Goal: Navigation & Orientation: Find specific page/section

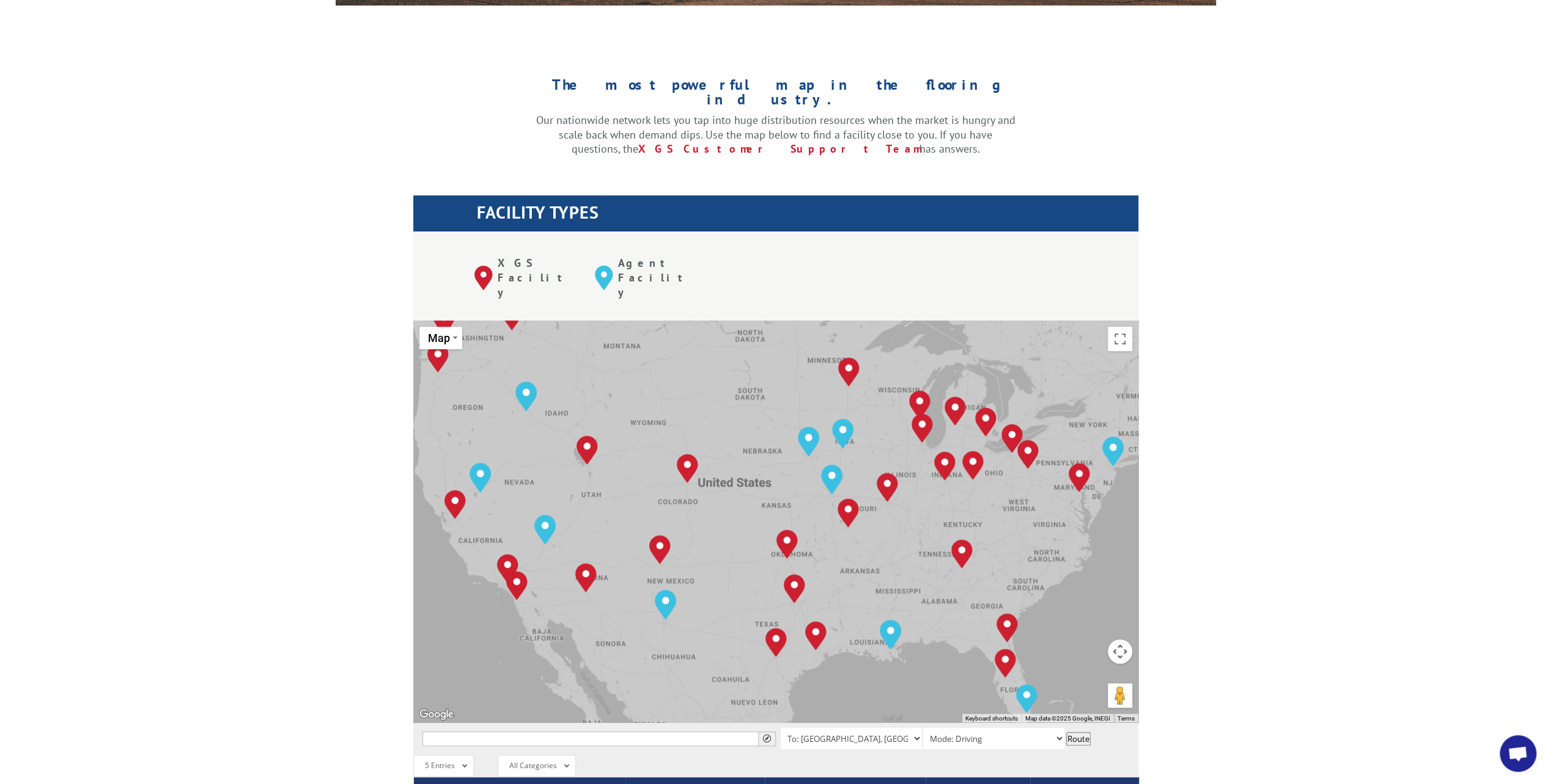
scroll to position [305, 0]
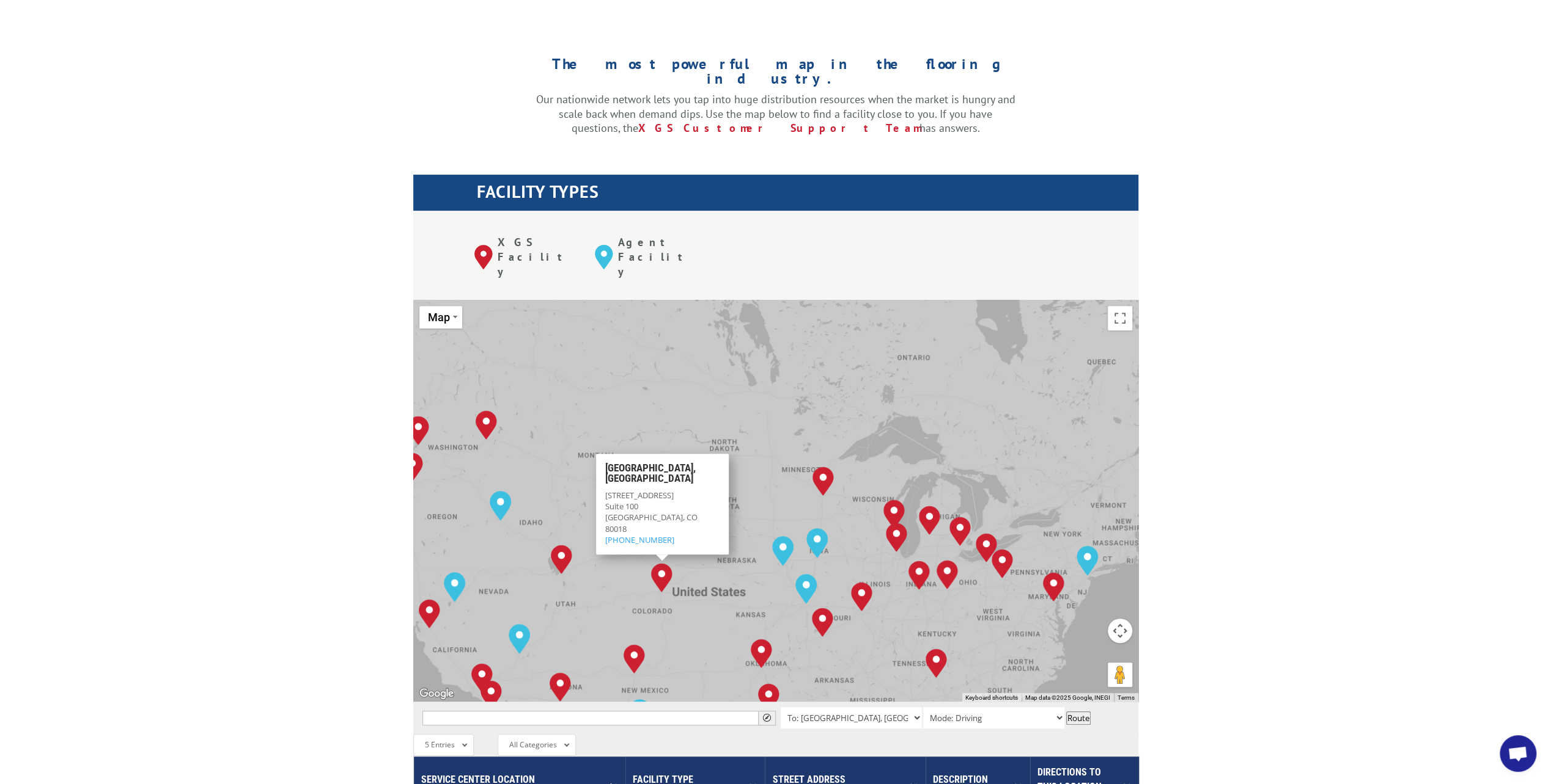
drag, startPoint x: 739, startPoint y: 430, endPoint x: 714, endPoint y: 563, distance: 135.3
click at [714, 563] on div "[GEOGRAPHIC_DATA], [GEOGRAPHIC_DATA] [GEOGRAPHIC_DATA], [GEOGRAPHIC_DATA] [GEOG…" at bounding box center [776, 501] width 725 height 402
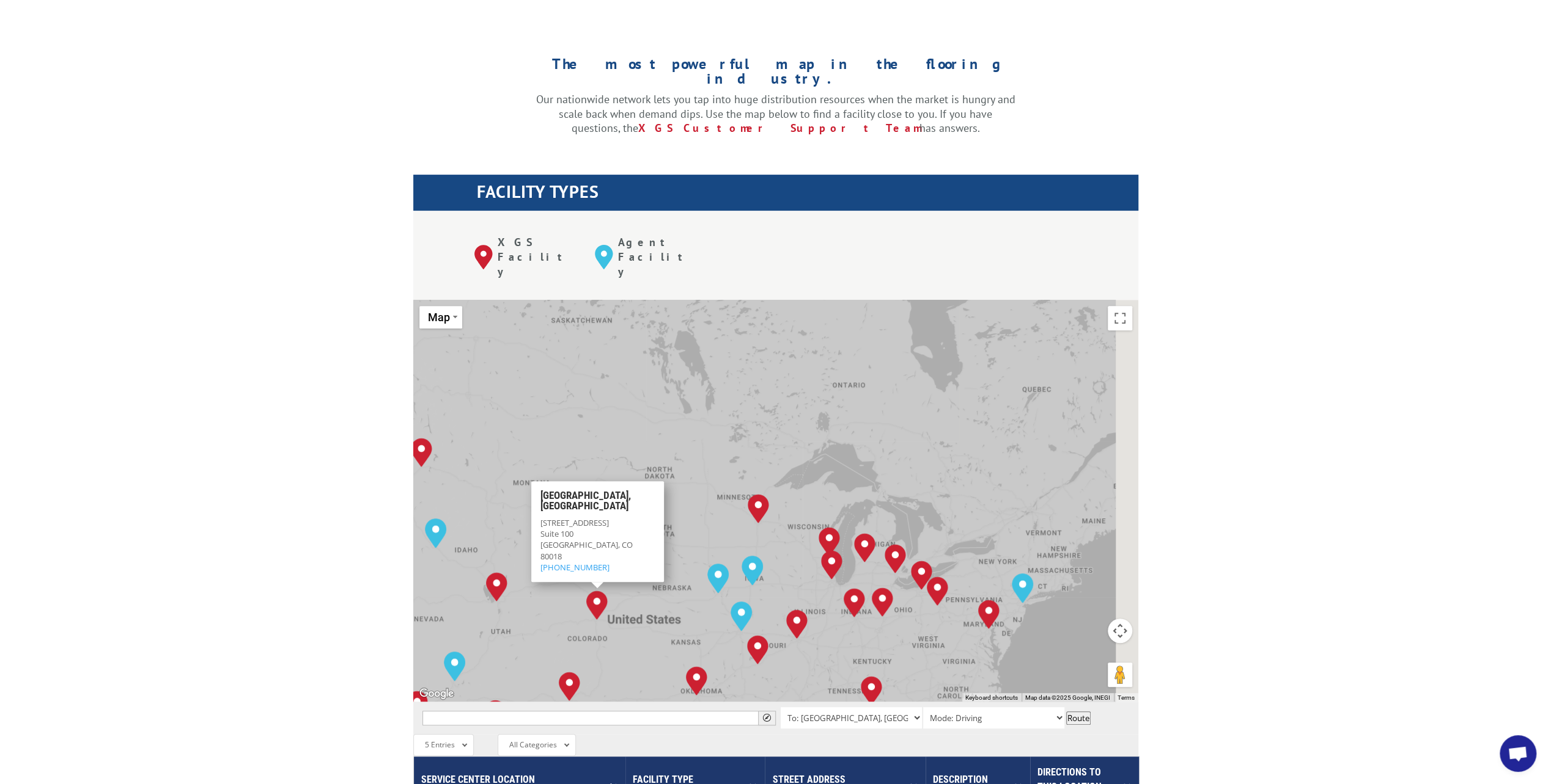
drag, startPoint x: 775, startPoint y: 332, endPoint x: 706, endPoint y: 305, distance: 74.1
click at [706, 305] on div "[GEOGRAPHIC_DATA], [GEOGRAPHIC_DATA] [GEOGRAPHIC_DATA], [GEOGRAPHIC_DATA] [GEOG…" at bounding box center [776, 501] width 725 height 402
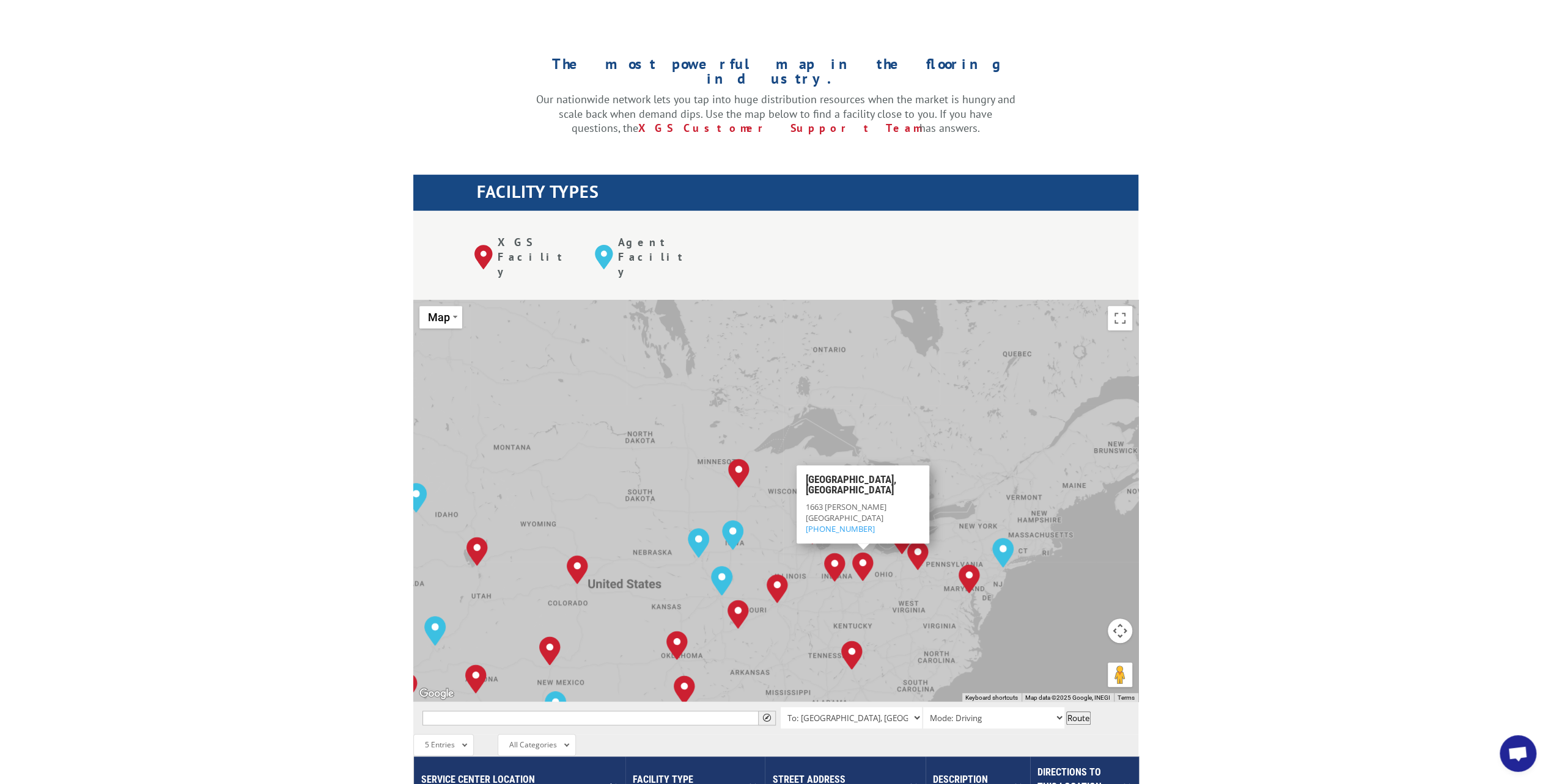
click at [349, 343] on div "The most powerful map in the flooring industry. Our nationwide network lets you…" at bounding box center [775, 587] width 1551 height 1138
click at [239, 392] on div "The most powerful map in the flooring industry. Our nationwide network lets you…" at bounding box center [775, 587] width 1551 height 1138
click at [269, 313] on div "The most powerful map in the flooring industry. Our nationwide network lets you…" at bounding box center [775, 587] width 1551 height 1138
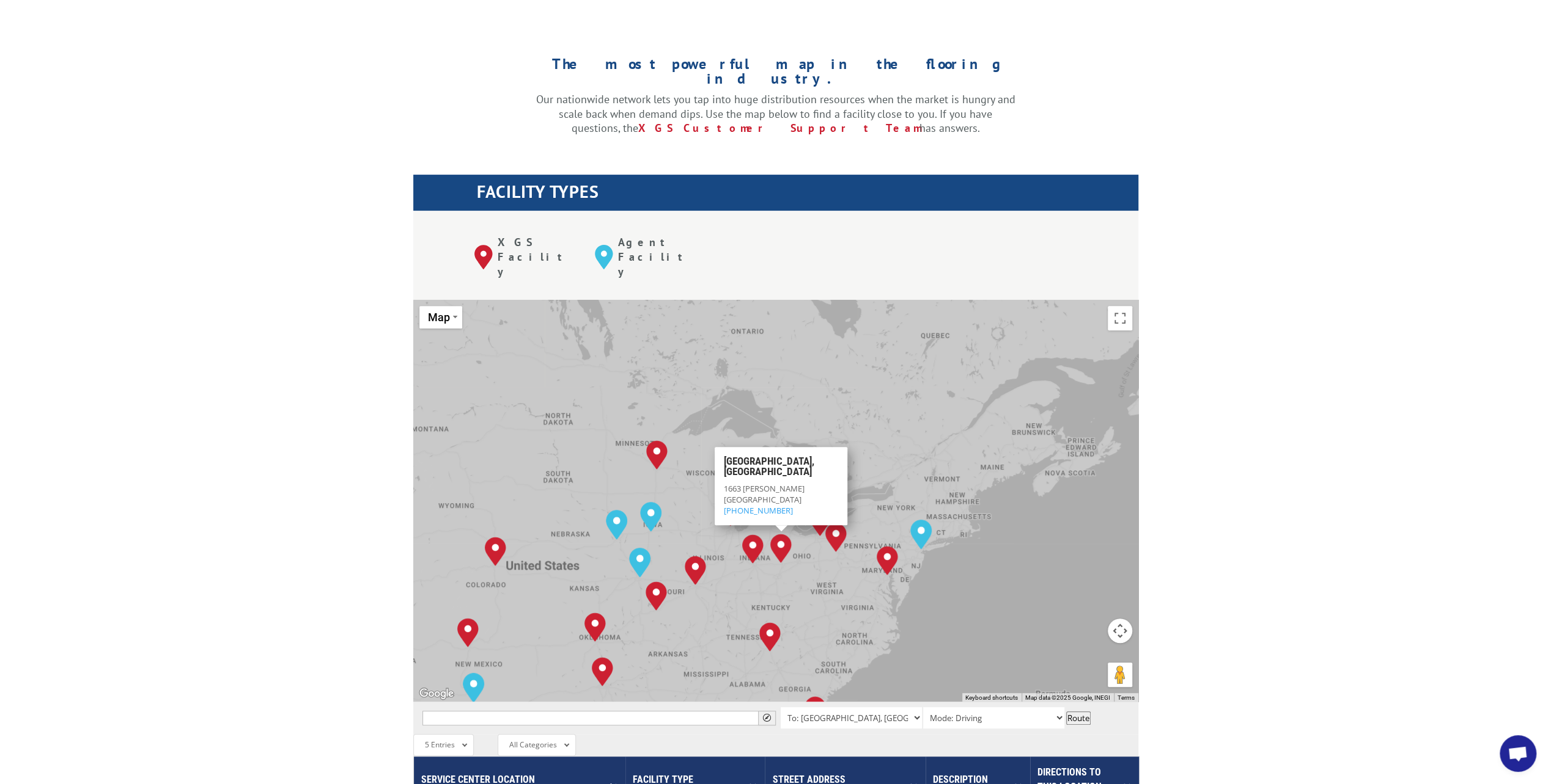
drag, startPoint x: 943, startPoint y: 434, endPoint x: 861, endPoint y: 414, distance: 84.4
click at [861, 414] on div "[GEOGRAPHIC_DATA], [GEOGRAPHIC_DATA] [GEOGRAPHIC_DATA], [GEOGRAPHIC_DATA] [GEOG…" at bounding box center [776, 501] width 725 height 402
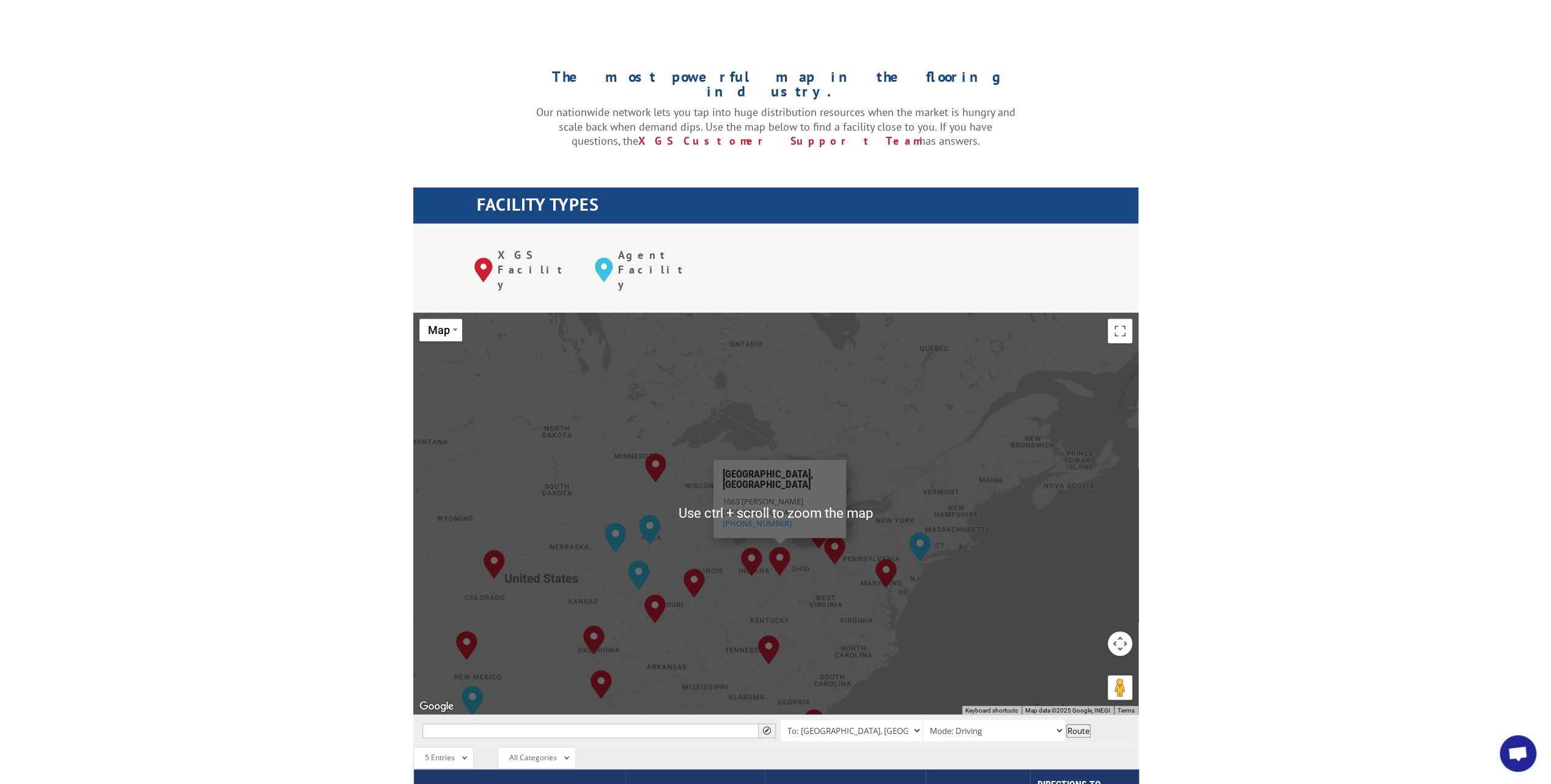
scroll to position [245, 0]
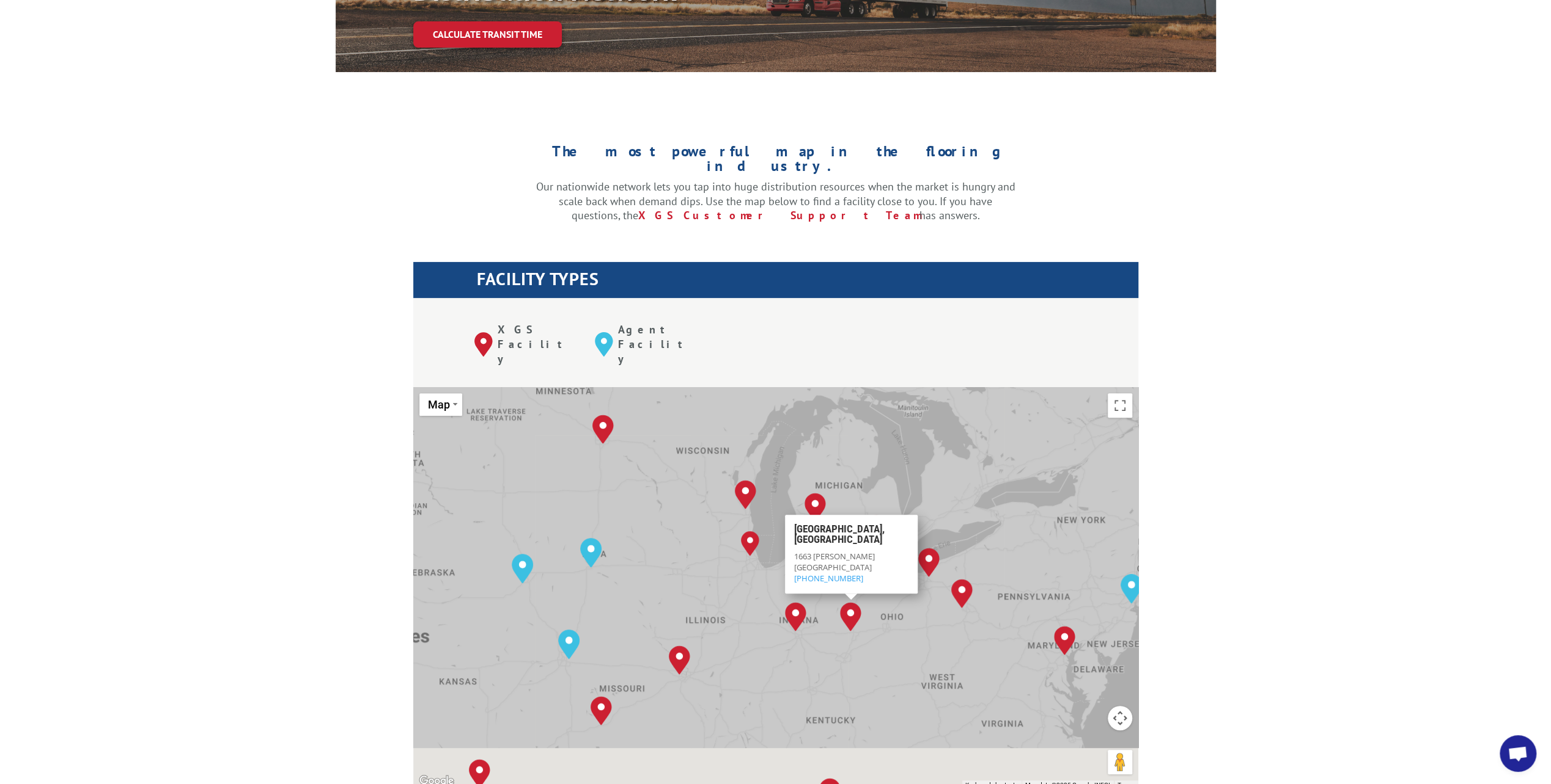
drag, startPoint x: 793, startPoint y: 468, endPoint x: 911, endPoint y: 387, distance: 143.1
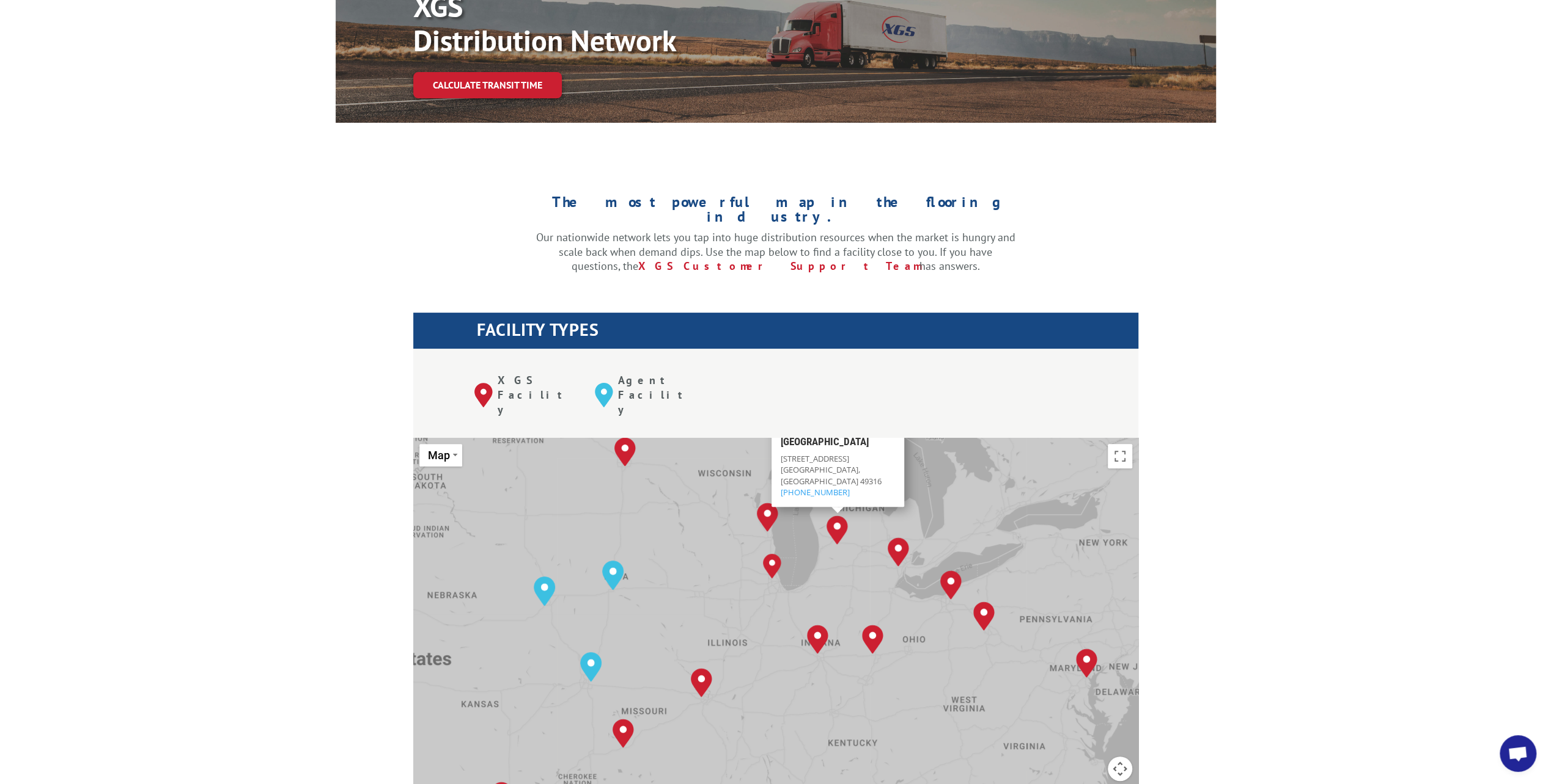
drag, startPoint x: 830, startPoint y: 434, endPoint x: 807, endPoint y: 515, distance: 84.2
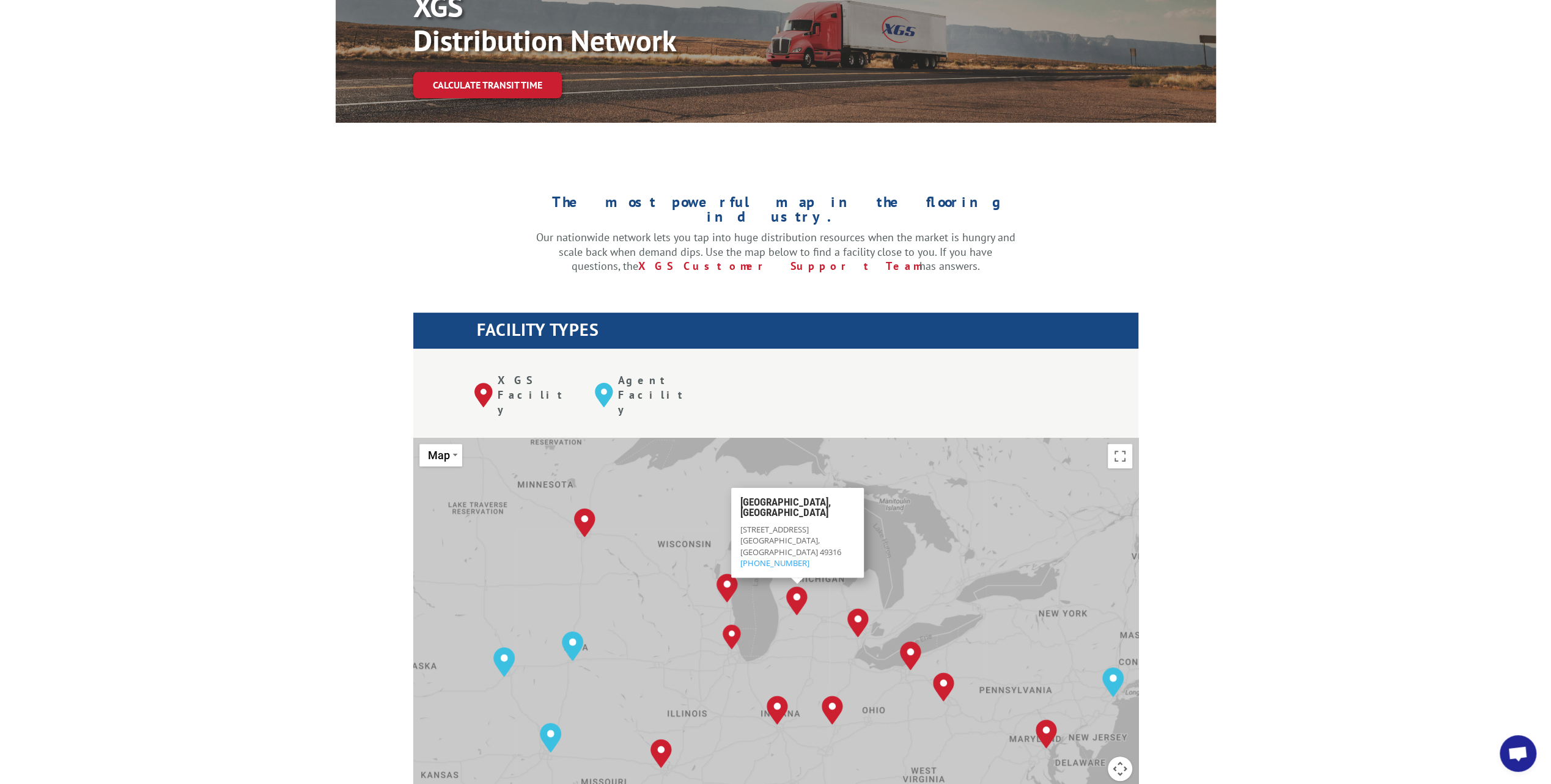
drag, startPoint x: 820, startPoint y: 516, endPoint x: 769, endPoint y: 567, distance: 72.1
click at [781, 570] on div "[GEOGRAPHIC_DATA], [GEOGRAPHIC_DATA] [GEOGRAPHIC_DATA], [GEOGRAPHIC_DATA] [GEOG…" at bounding box center [776, 639] width 725 height 402
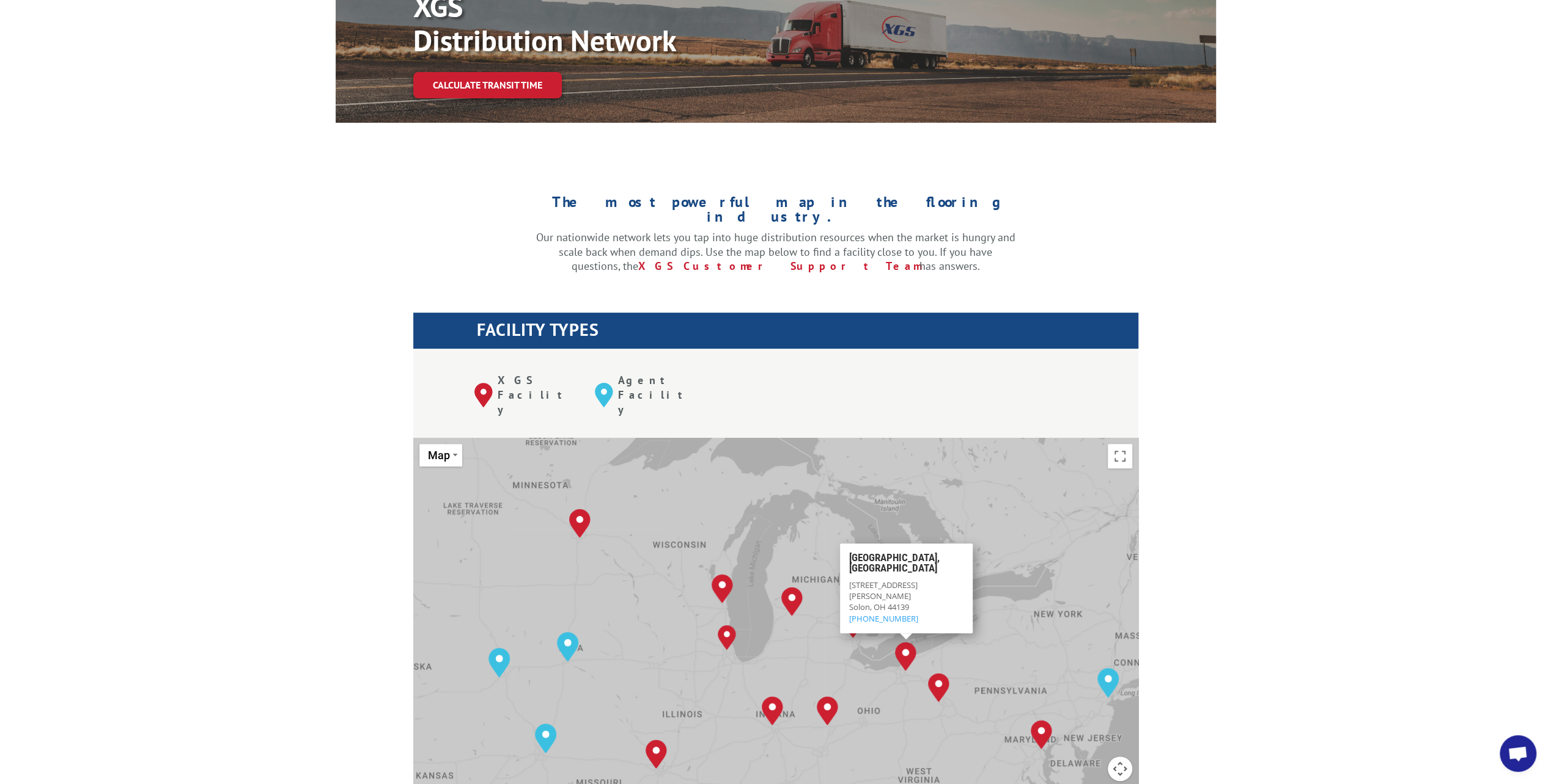
click at [1531, 228] on div "The most powerful map in the flooring industry. Our nationwide network lets you…" at bounding box center [775, 725] width 1551 height 1138
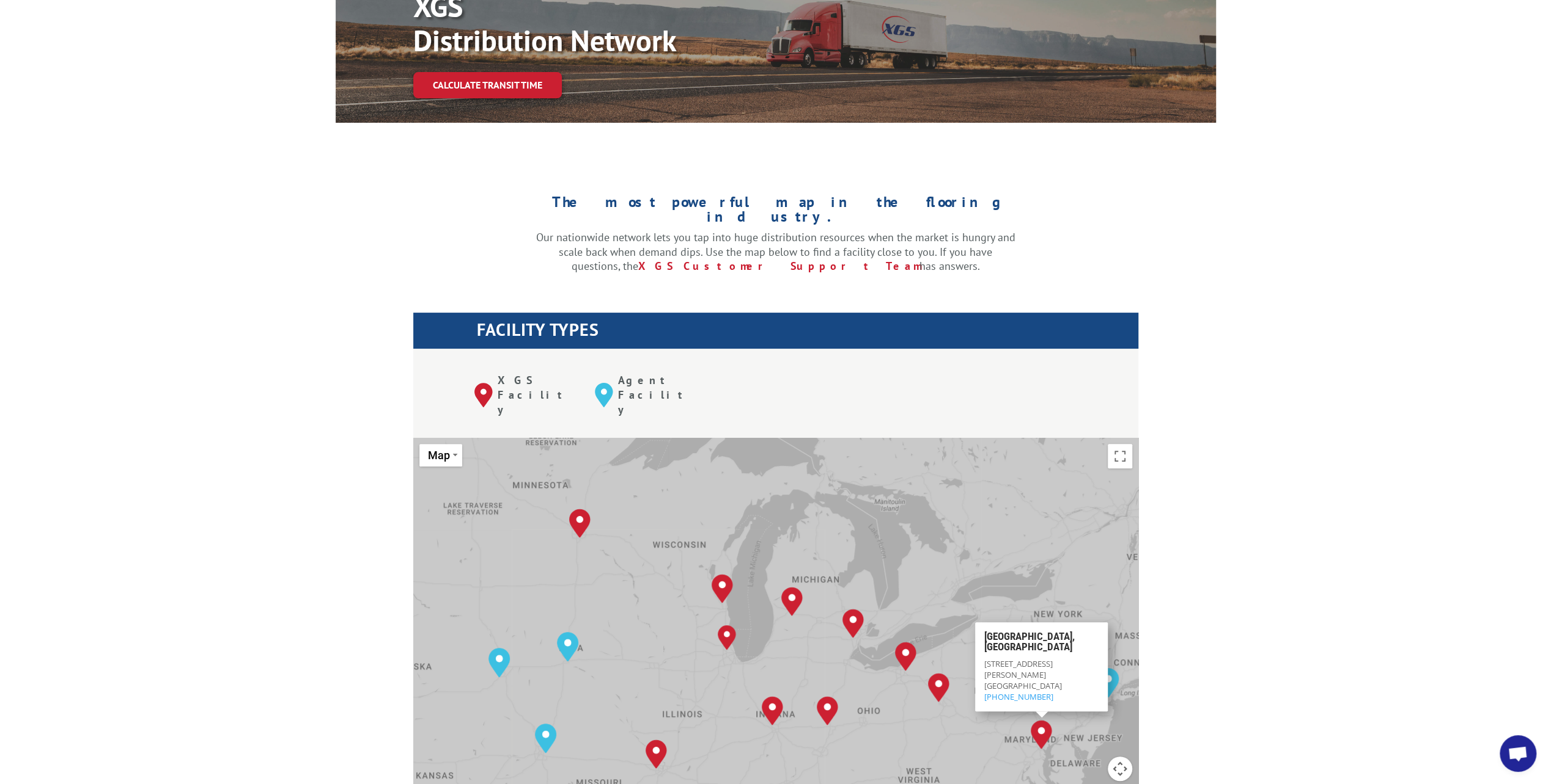
click at [1226, 694] on div "The most powerful map in the flooring industry. Our nationwide network lets you…" at bounding box center [775, 725] width 1551 height 1138
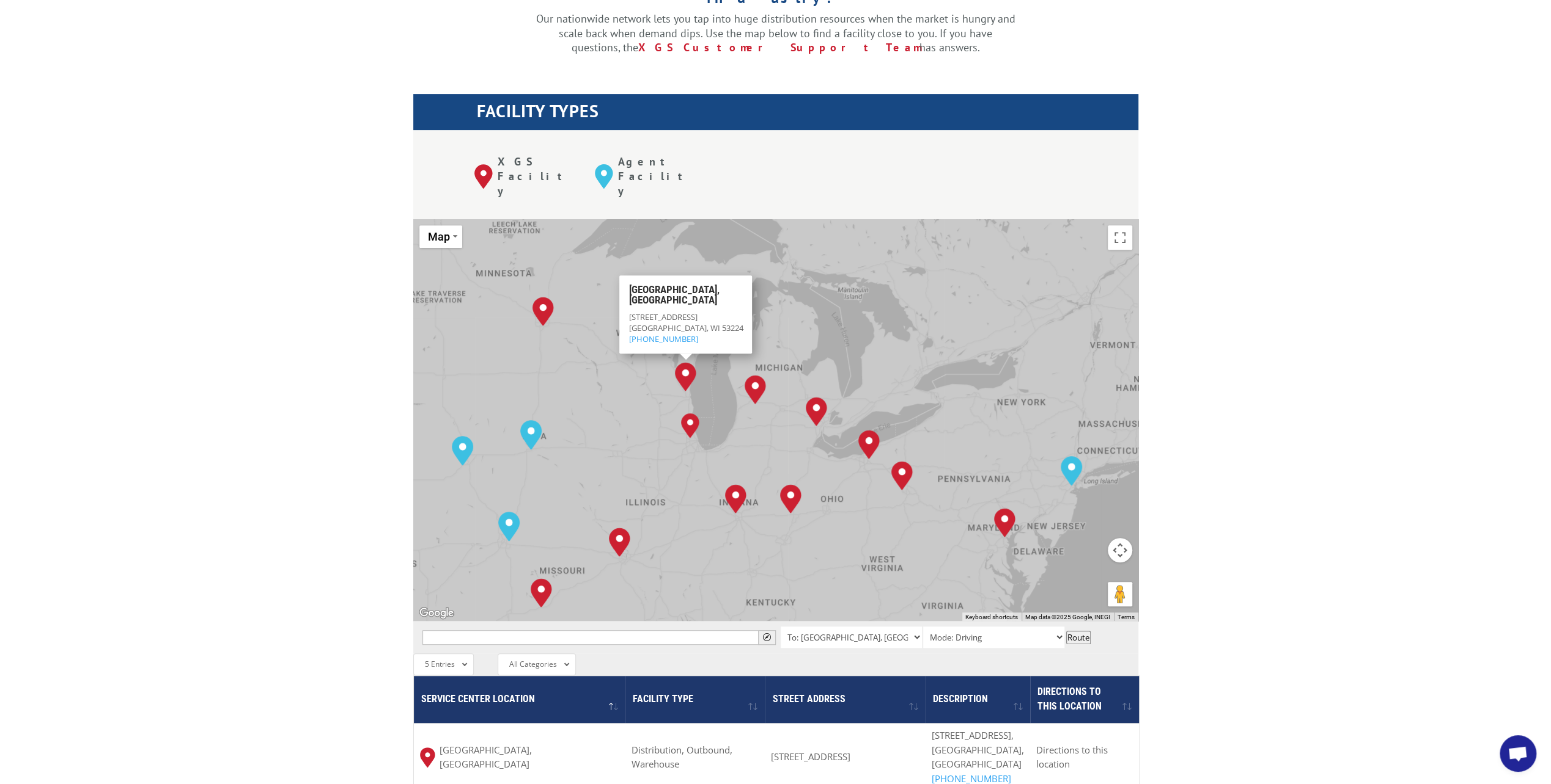
scroll to position [351, 0]
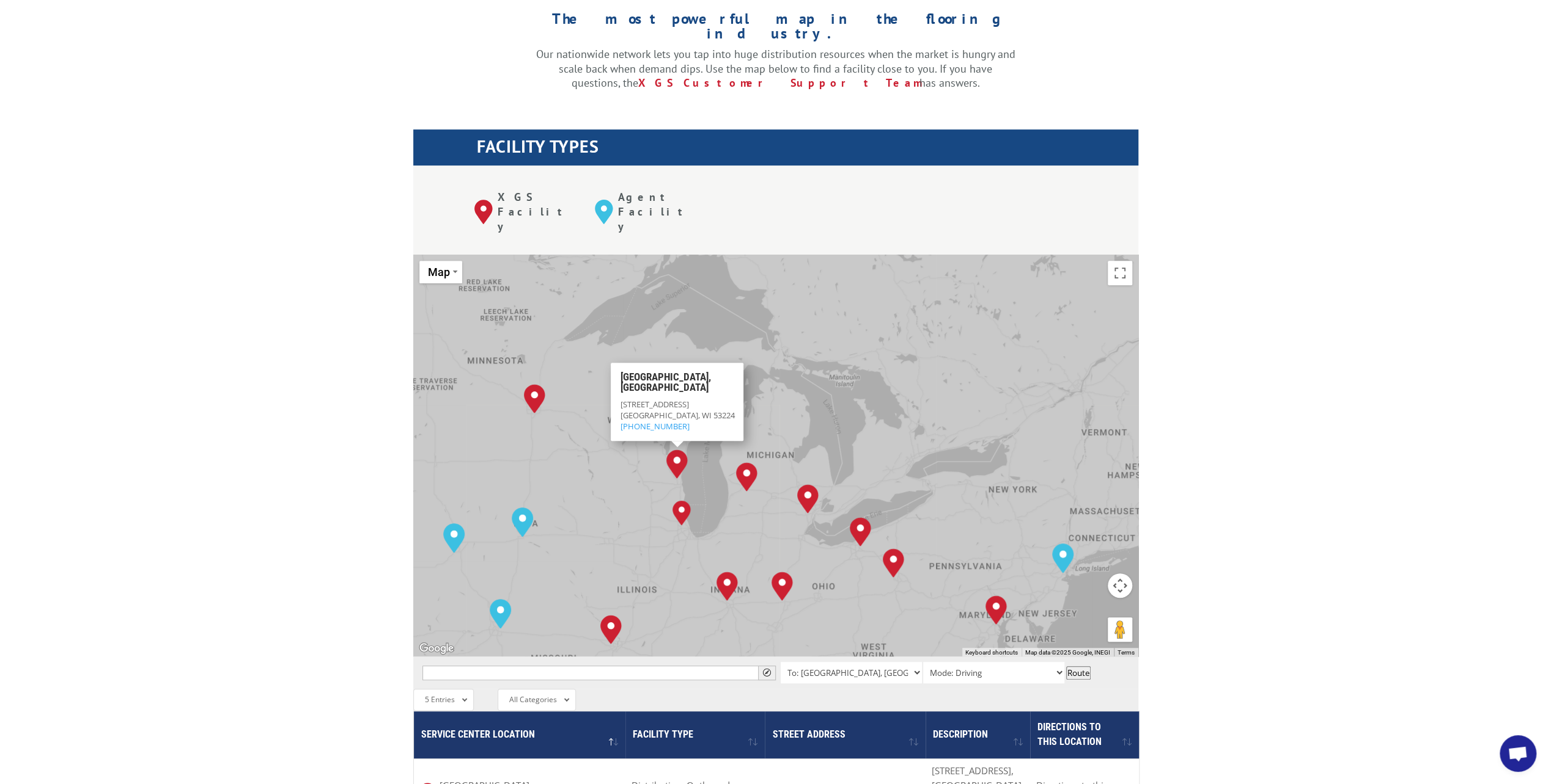
drag, startPoint x: 697, startPoint y: 368, endPoint x: 688, endPoint y: 422, distance: 54.7
click at [688, 422] on div "[GEOGRAPHIC_DATA], [GEOGRAPHIC_DATA] [GEOGRAPHIC_DATA], [GEOGRAPHIC_DATA] [GEOG…" at bounding box center [776, 456] width 725 height 402
click at [223, 366] on div "The most powerful map in the flooring industry. Our nationwide network lets you…" at bounding box center [775, 542] width 1551 height 1138
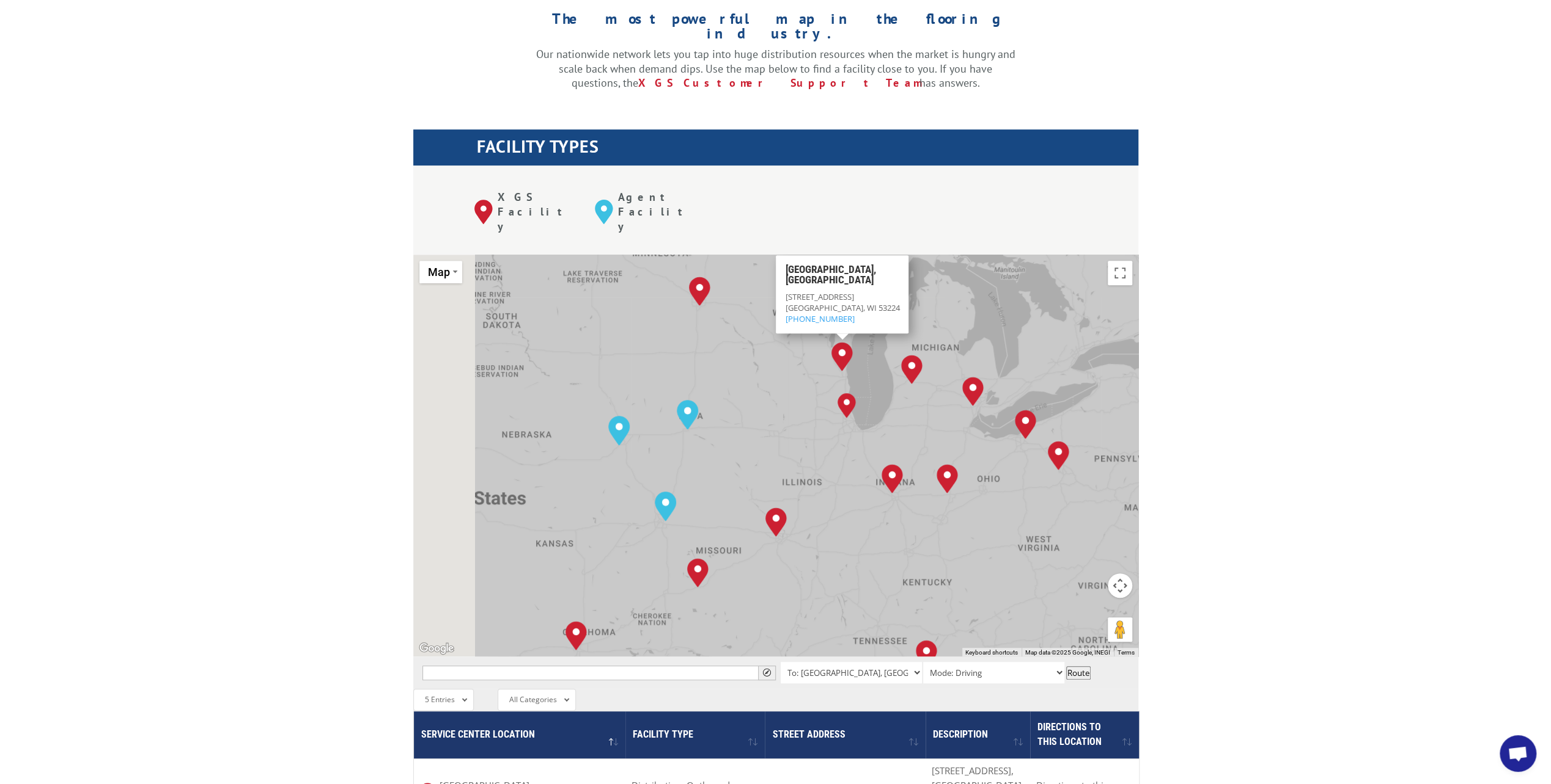
drag, startPoint x: 625, startPoint y: 496, endPoint x: 865, endPoint y: 349, distance: 281.4
click at [890, 304] on div "[GEOGRAPHIC_DATA], [GEOGRAPHIC_DATA] [GEOGRAPHIC_DATA], [GEOGRAPHIC_DATA] [GEOG…" at bounding box center [776, 456] width 725 height 402
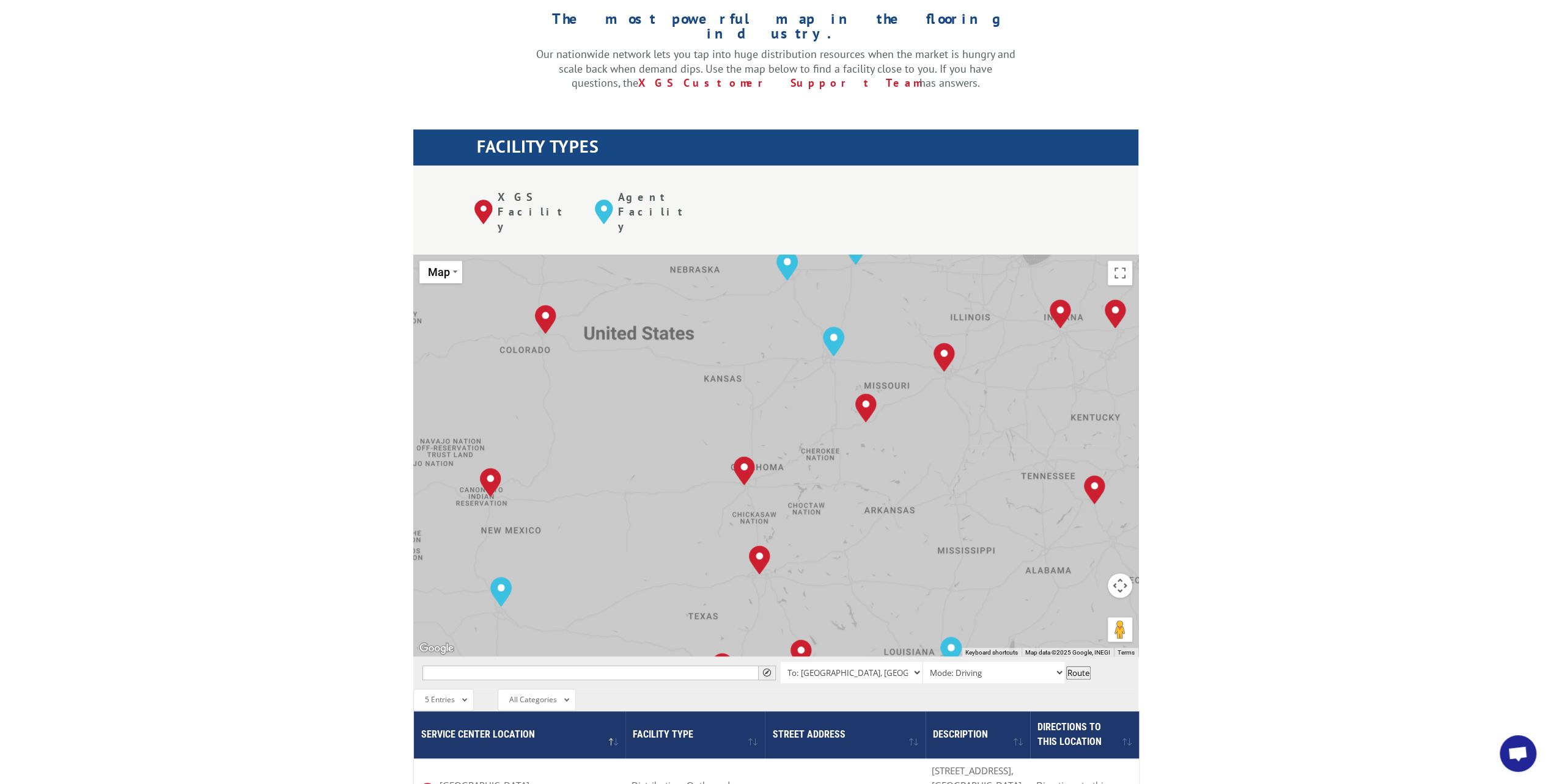
drag, startPoint x: 717, startPoint y: 510, endPoint x: 889, endPoint y: 396, distance: 206.3
click at [926, 378] on div "[GEOGRAPHIC_DATA], [GEOGRAPHIC_DATA] [GEOGRAPHIC_DATA], [GEOGRAPHIC_DATA] [GEOG…" at bounding box center [776, 456] width 725 height 402
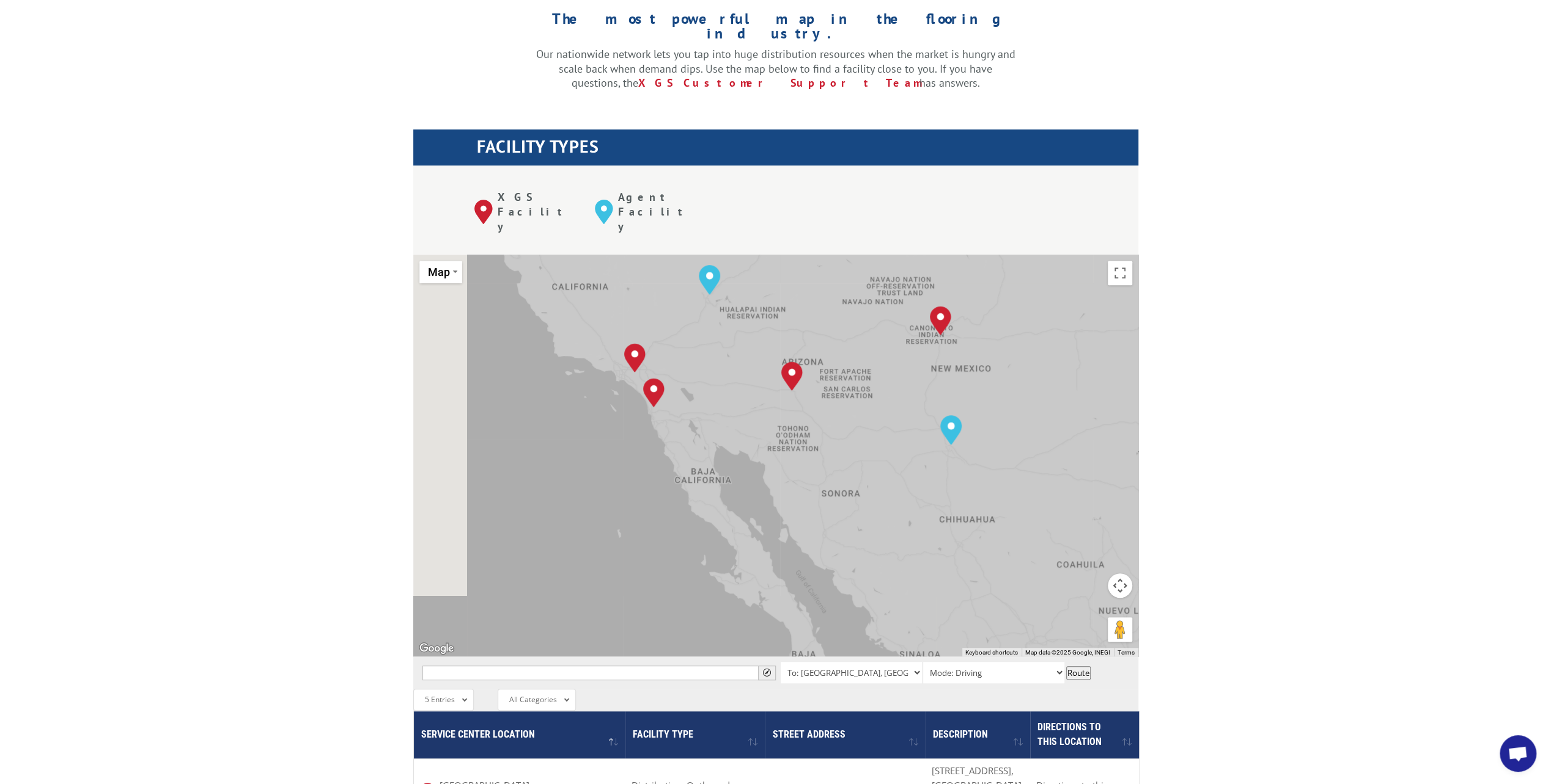
drag, startPoint x: 685, startPoint y: 464, endPoint x: 866, endPoint y: 440, distance: 182.6
click at [866, 440] on div "[GEOGRAPHIC_DATA], [GEOGRAPHIC_DATA] [GEOGRAPHIC_DATA], [GEOGRAPHIC_DATA] [GEOG…" at bounding box center [776, 456] width 725 height 402
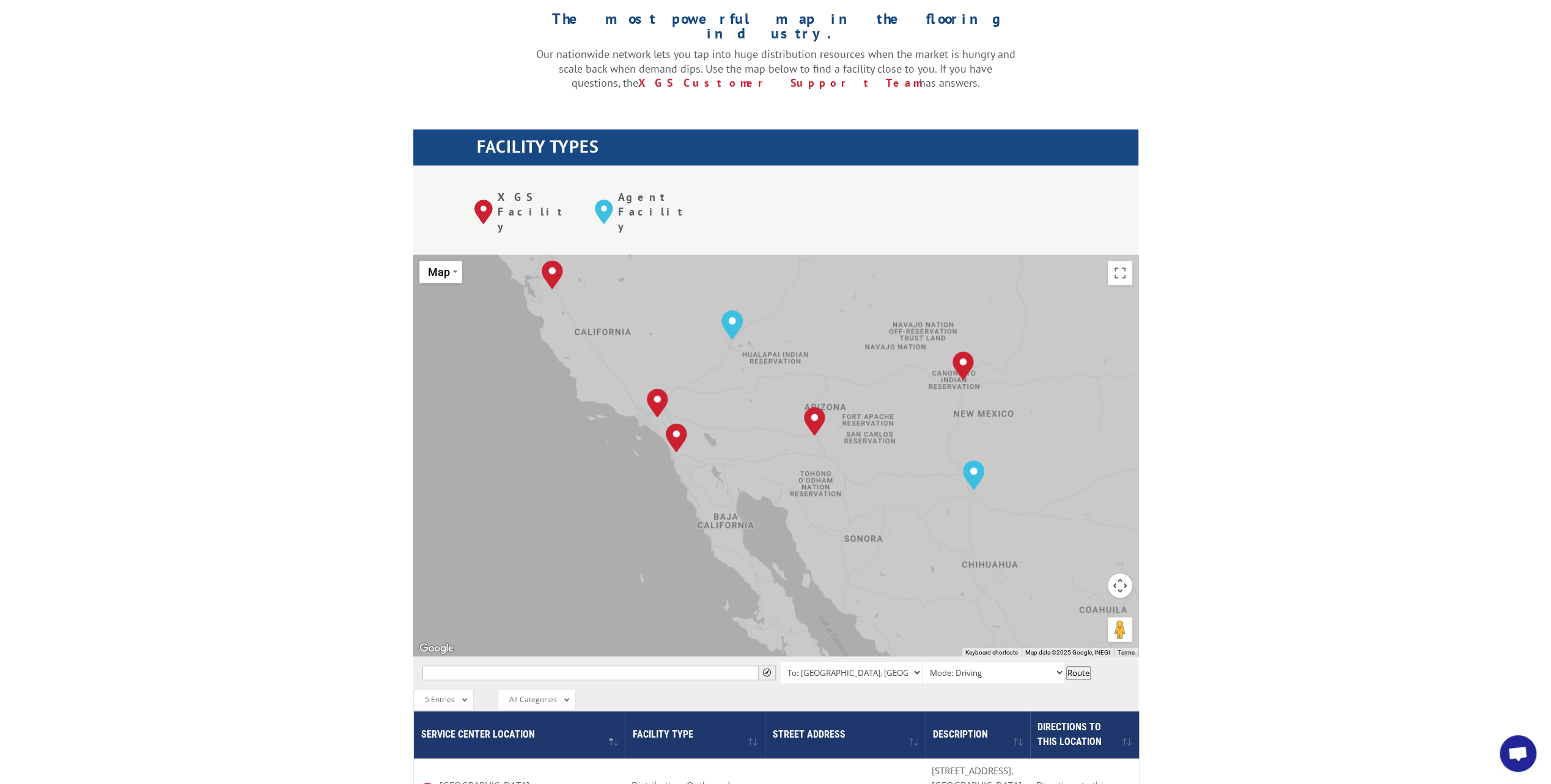
drag, startPoint x: 734, startPoint y: 382, endPoint x: 751, endPoint y: 418, distance: 39.8
click at [751, 418] on div "[GEOGRAPHIC_DATA], [GEOGRAPHIC_DATA] [GEOGRAPHIC_DATA], [GEOGRAPHIC_DATA] [GEOG…" at bounding box center [776, 456] width 725 height 402
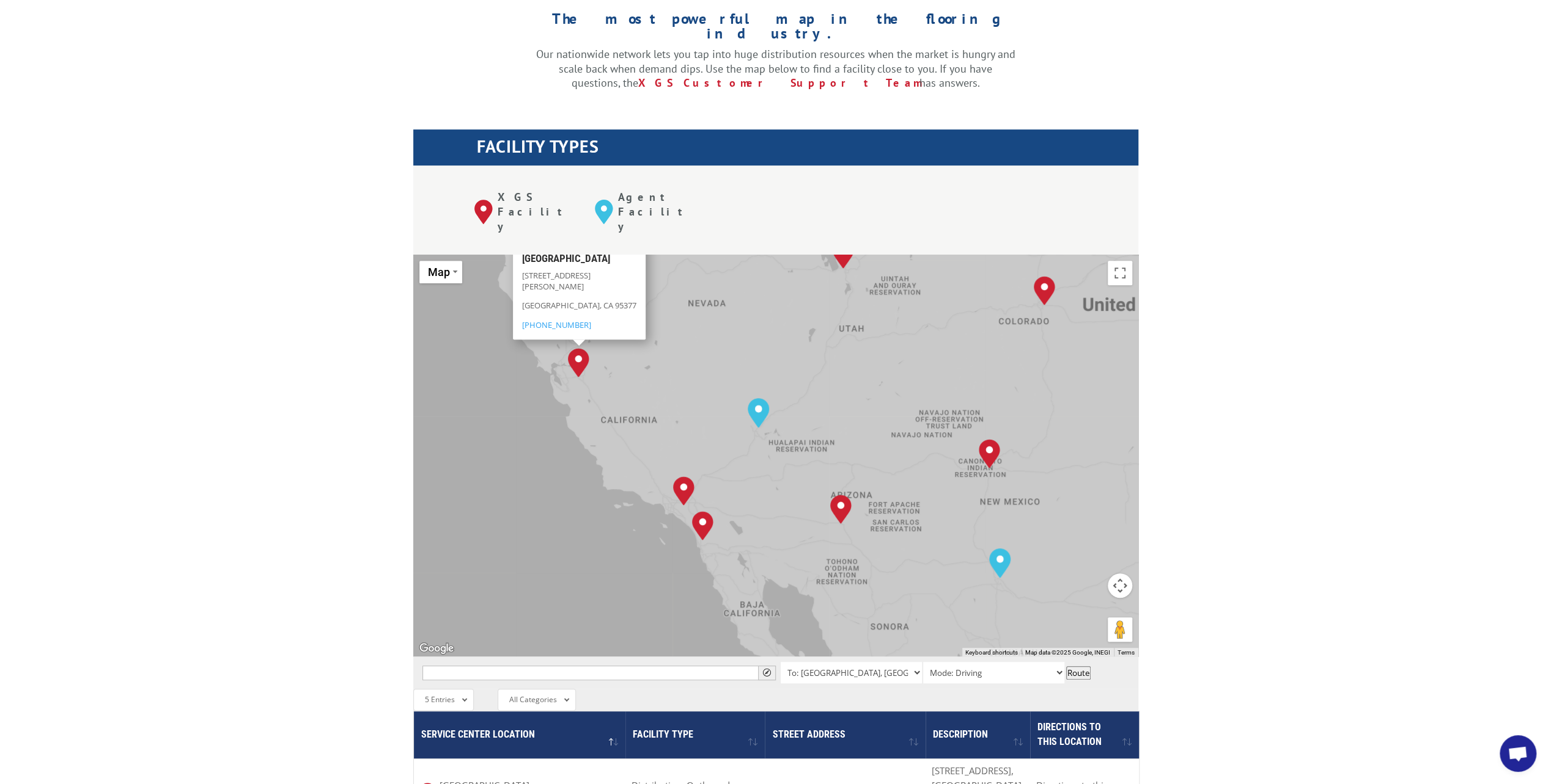
drag, startPoint x: 851, startPoint y: 373, endPoint x: 710, endPoint y: 389, distance: 141.9
click at [713, 389] on div "[GEOGRAPHIC_DATA], [GEOGRAPHIC_DATA] [GEOGRAPHIC_DATA], [GEOGRAPHIC_DATA] [GEOG…" at bounding box center [776, 456] width 725 height 402
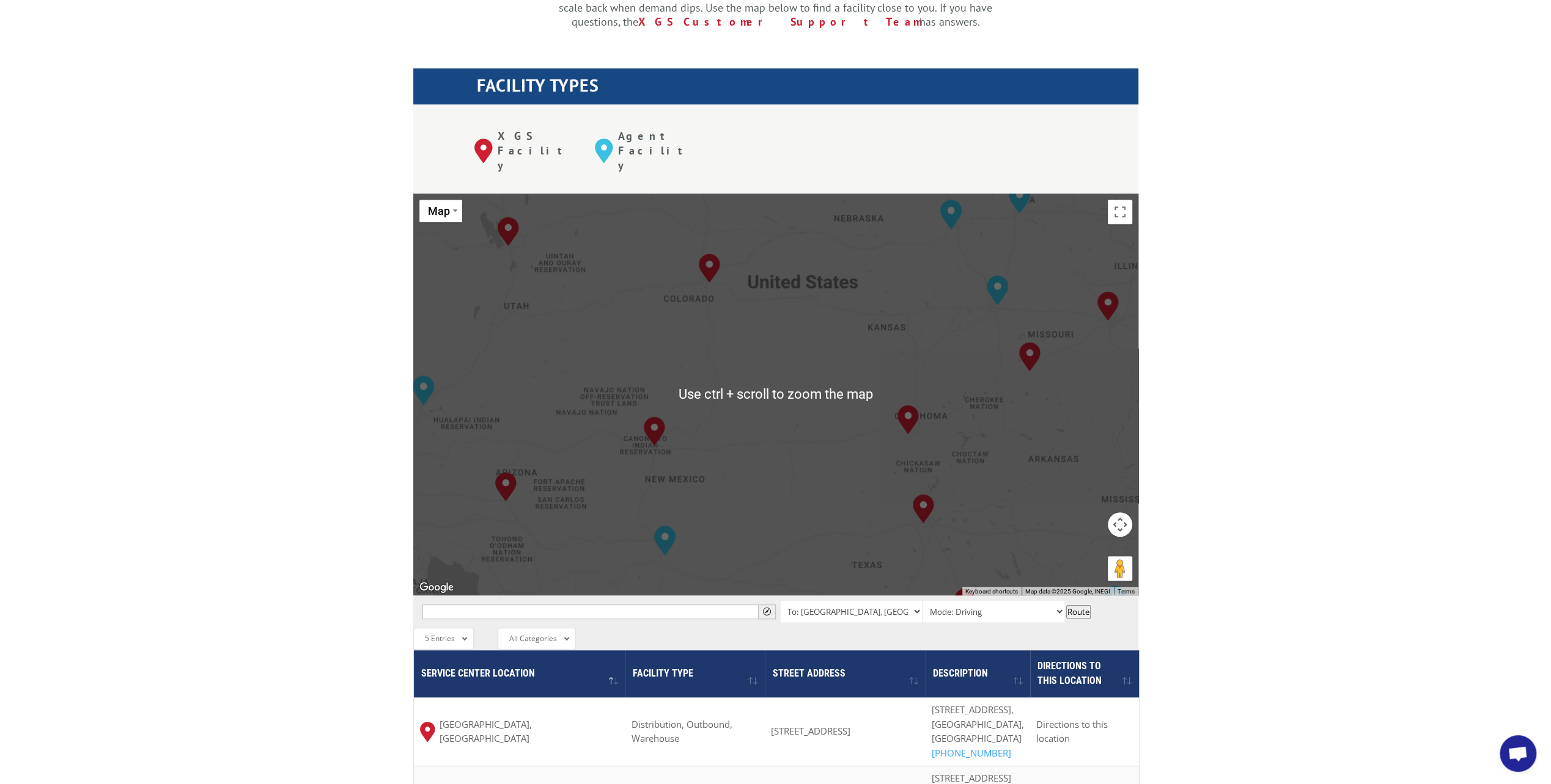
scroll to position [473, 0]
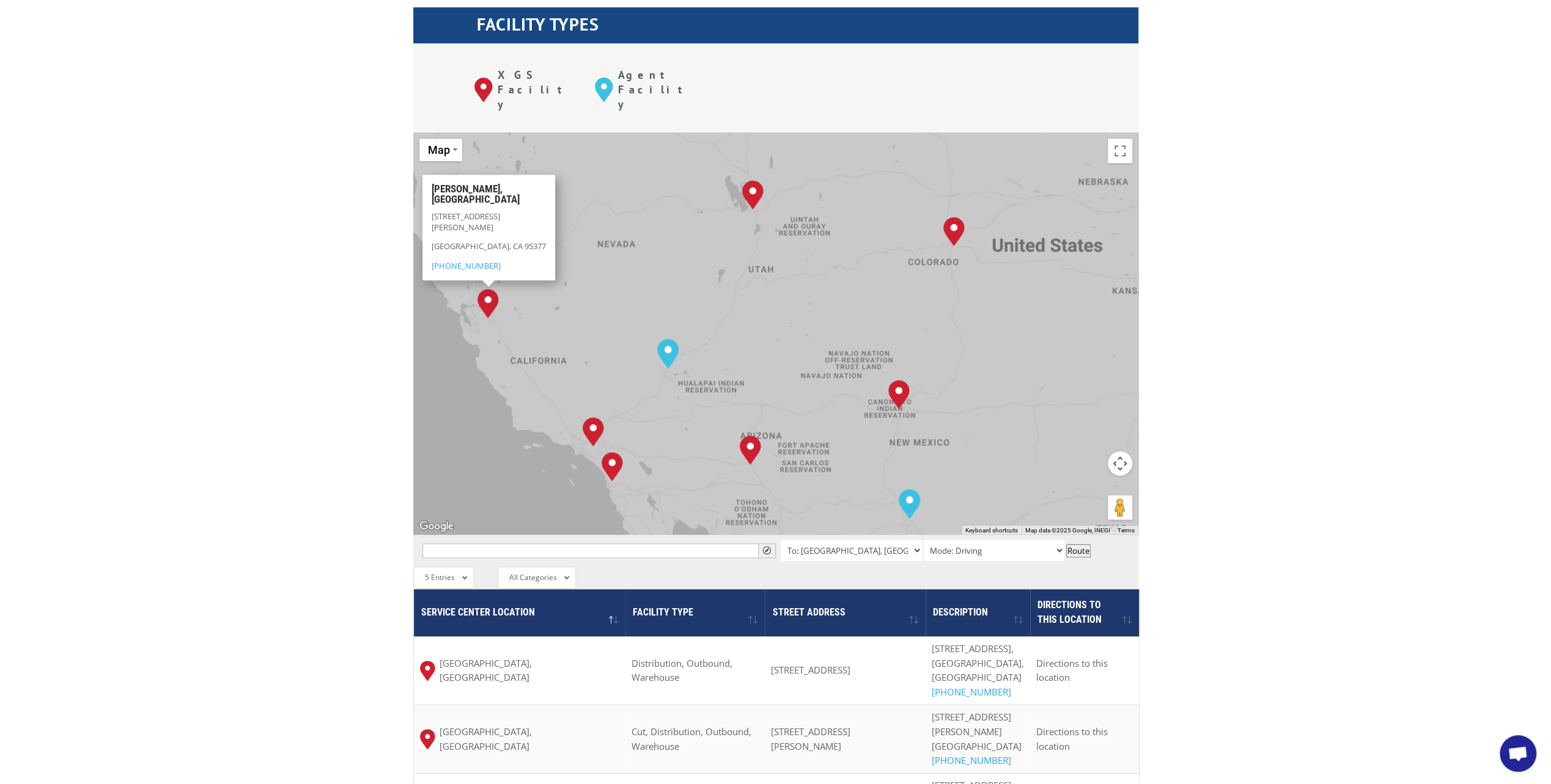
drag, startPoint x: 618, startPoint y: 254, endPoint x: 837, endPoint y: 263, distance: 219.2
click at [837, 263] on div "[GEOGRAPHIC_DATA], [GEOGRAPHIC_DATA] [GEOGRAPHIC_DATA], [GEOGRAPHIC_DATA] [GEOG…" at bounding box center [776, 334] width 725 height 402
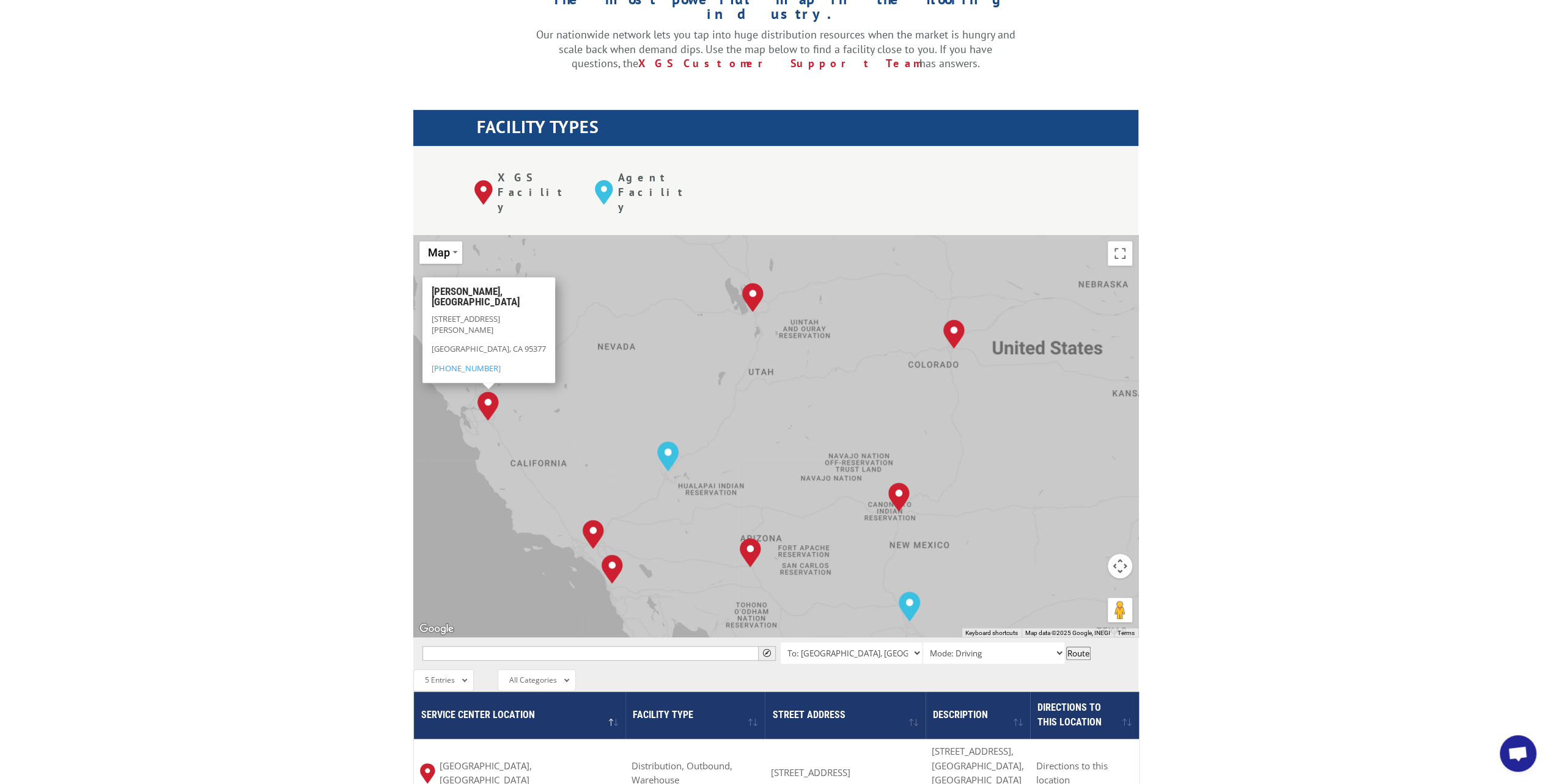
scroll to position [351, 0]
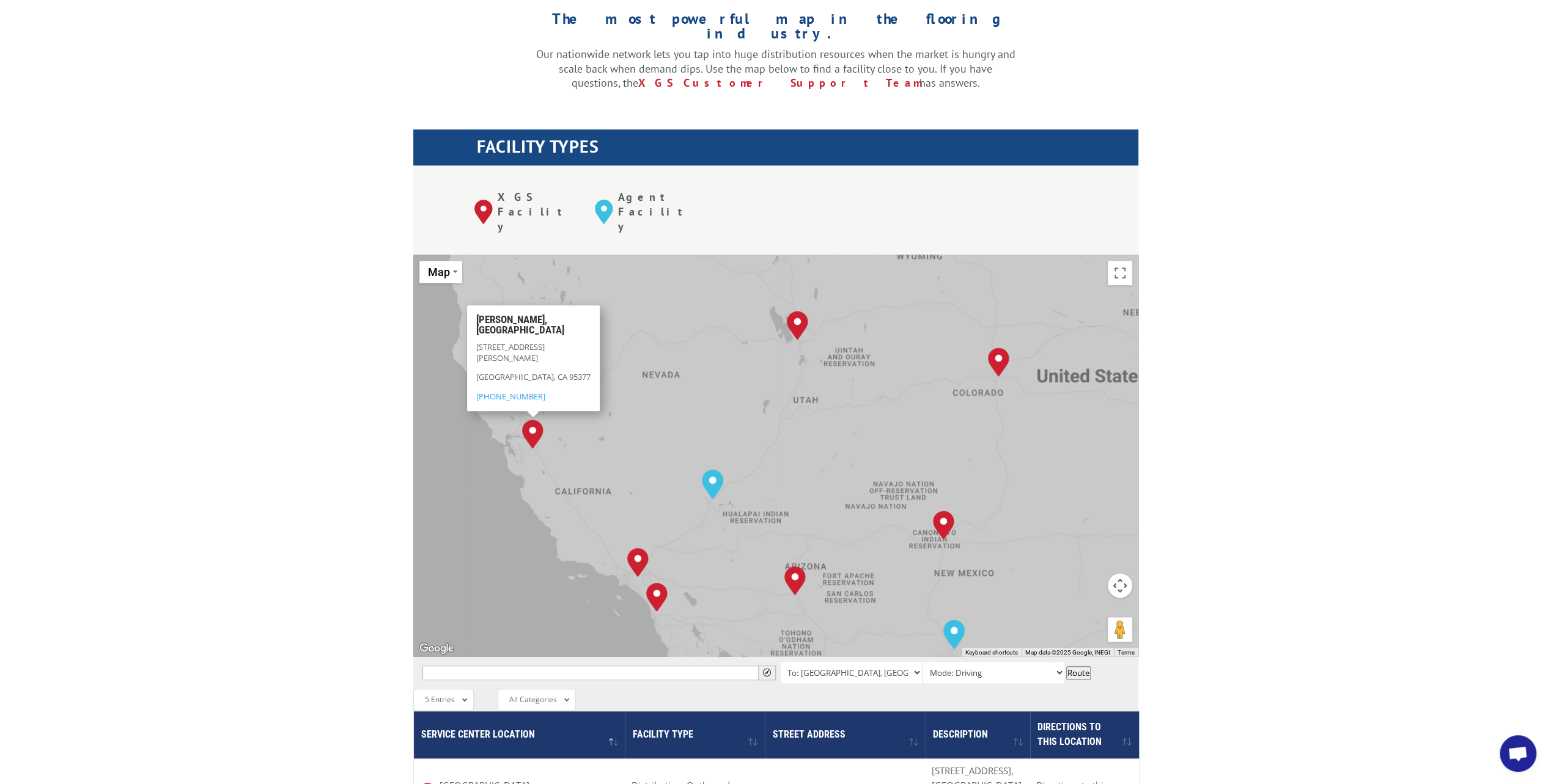
drag, startPoint x: 665, startPoint y: 355, endPoint x: 692, endPoint y: 349, distance: 27.7
click at [692, 349] on div "[GEOGRAPHIC_DATA], [GEOGRAPHIC_DATA] [GEOGRAPHIC_DATA], [GEOGRAPHIC_DATA] [GEOG…" at bounding box center [776, 456] width 725 height 402
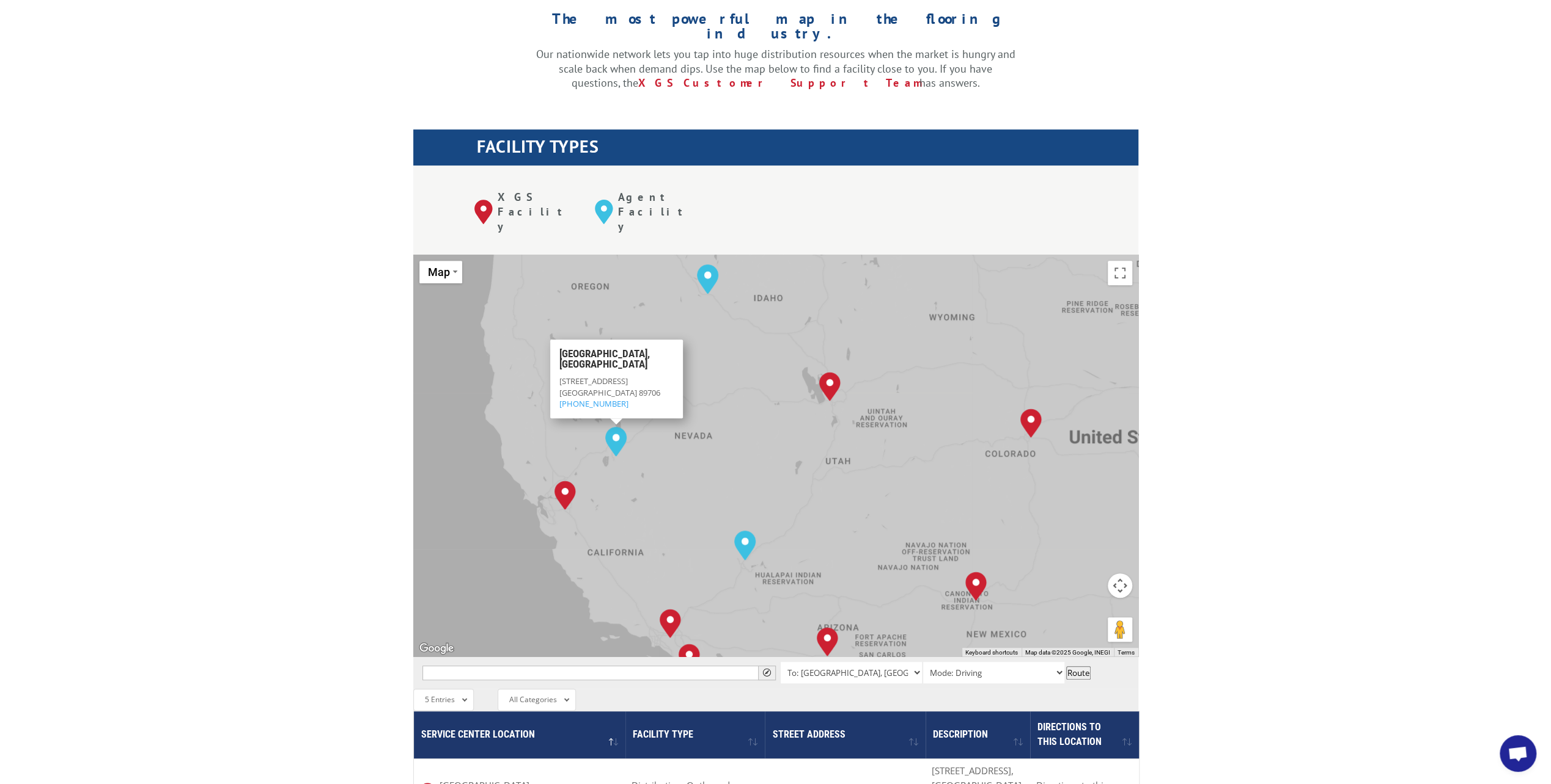
drag, startPoint x: 594, startPoint y: 317, endPoint x: 662, endPoint y: 434, distance: 135.3
click at [662, 434] on div "[GEOGRAPHIC_DATA], [GEOGRAPHIC_DATA] [GEOGRAPHIC_DATA], [GEOGRAPHIC_DATA] [GEOG…" at bounding box center [776, 456] width 725 height 402
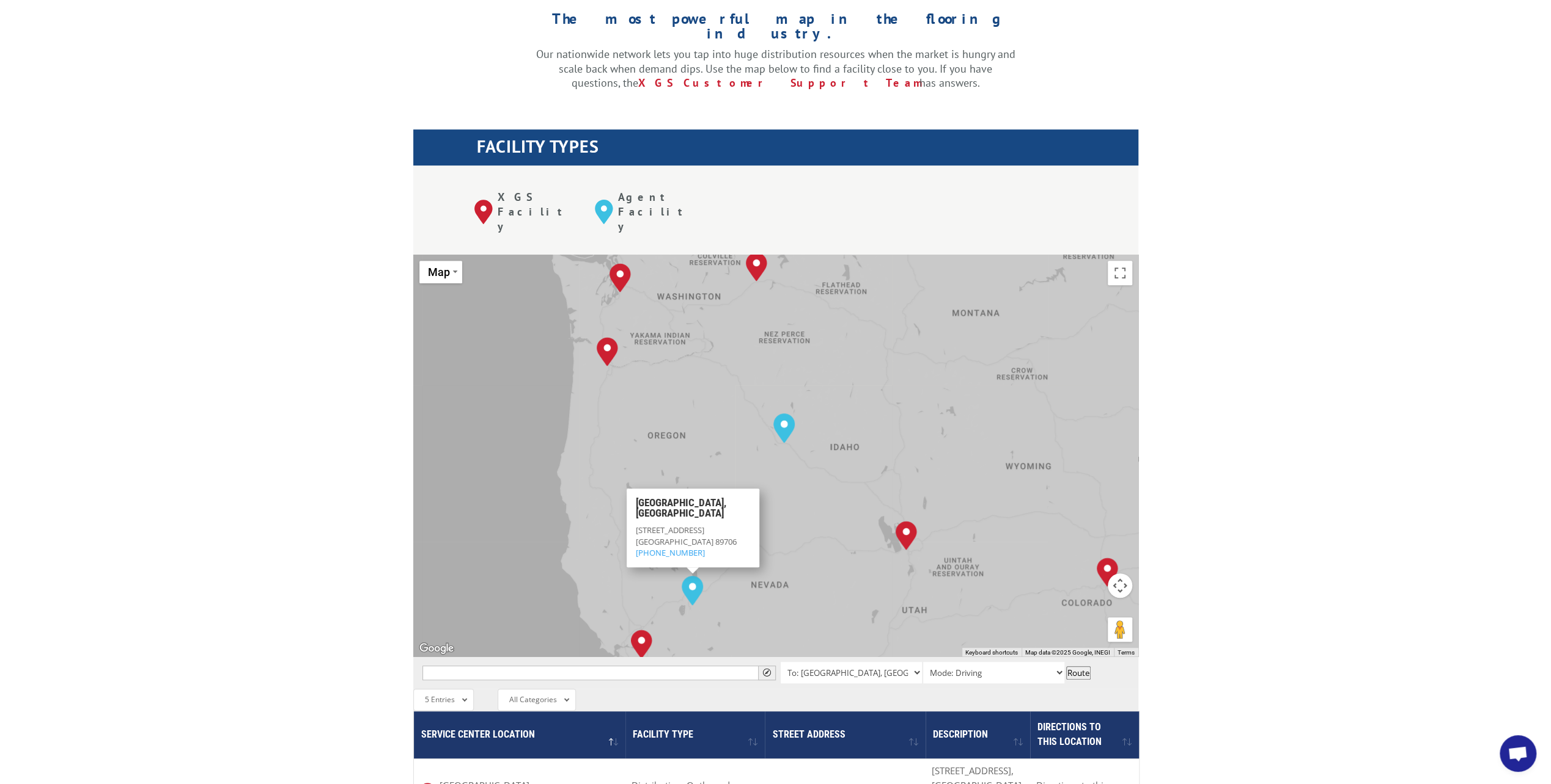
drag, startPoint x: 649, startPoint y: 293, endPoint x: 659, endPoint y: 343, distance: 51.0
click at [659, 343] on div "[GEOGRAPHIC_DATA], [GEOGRAPHIC_DATA] [GEOGRAPHIC_DATA], [GEOGRAPHIC_DATA] [GEOG…" at bounding box center [776, 456] width 725 height 402
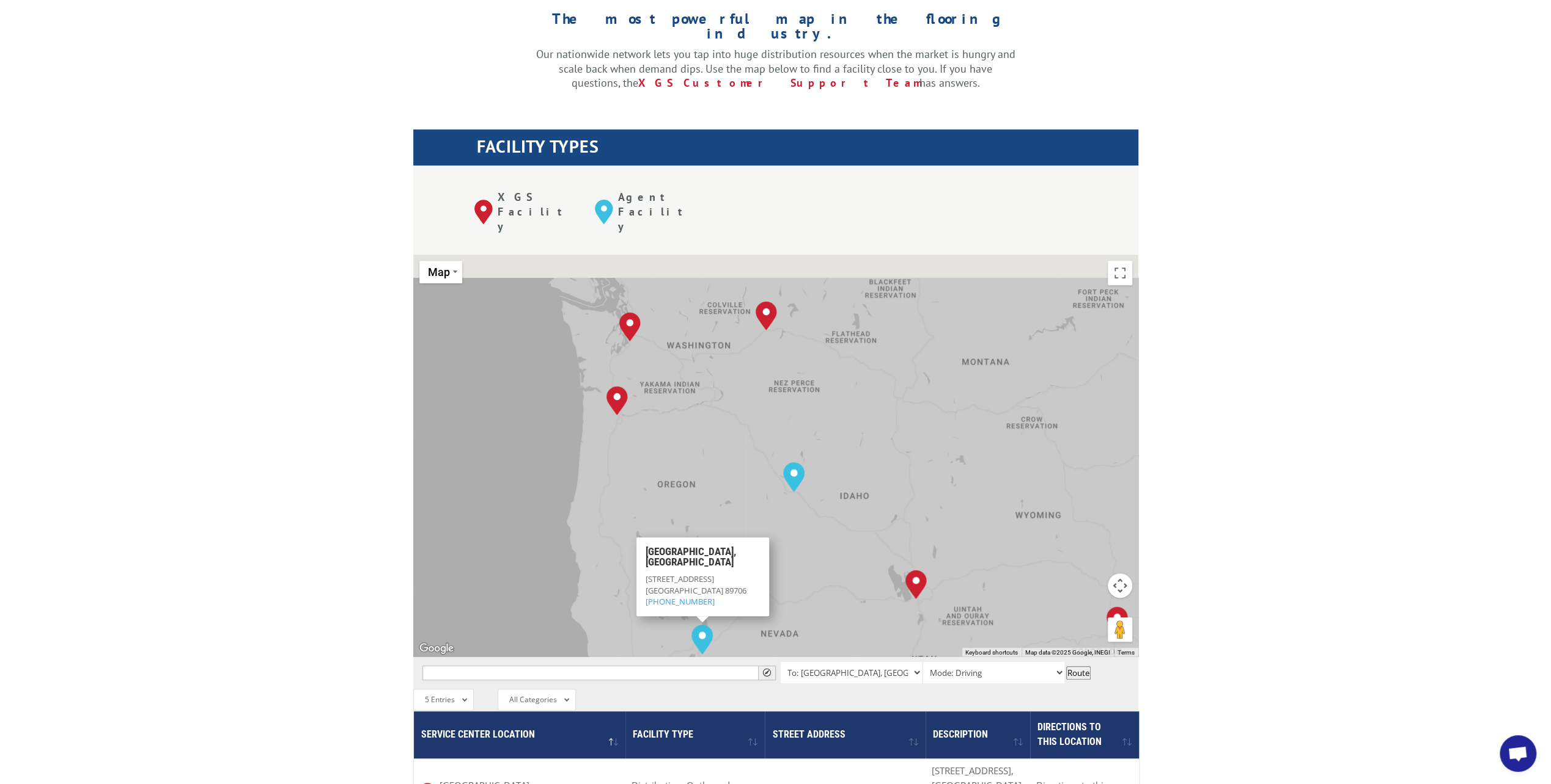
drag, startPoint x: 683, startPoint y: 320, endPoint x: 689, endPoint y: 376, distance: 56.3
click at [689, 376] on div "[GEOGRAPHIC_DATA], [GEOGRAPHIC_DATA] [GEOGRAPHIC_DATA], [GEOGRAPHIC_DATA] [GEOG…" at bounding box center [776, 456] width 725 height 402
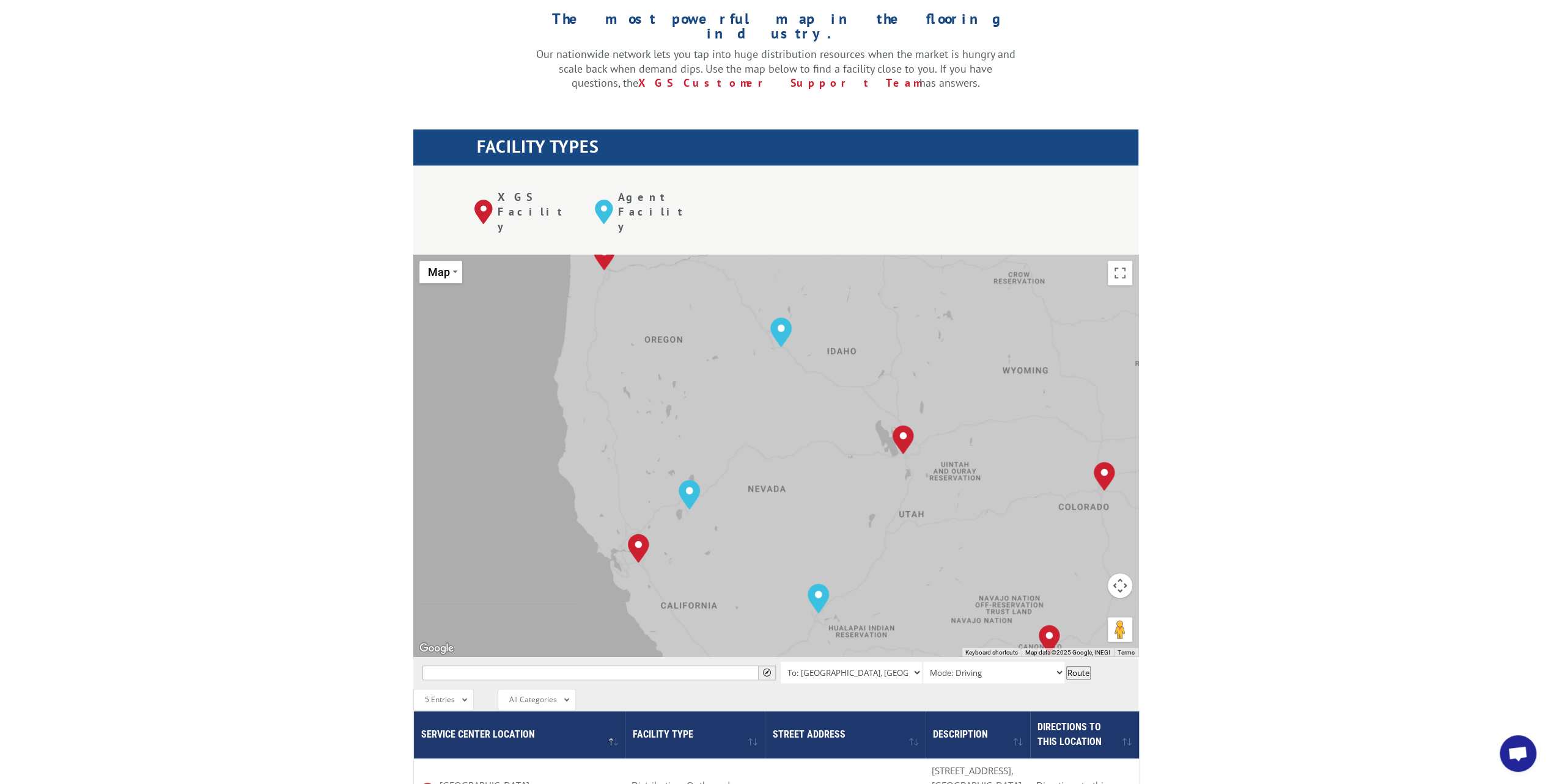
drag, startPoint x: 749, startPoint y: 485, endPoint x: 735, endPoint y: 301, distance: 184.5
click at [735, 301] on div "[GEOGRAPHIC_DATA], [GEOGRAPHIC_DATA] [GEOGRAPHIC_DATA], [GEOGRAPHIC_DATA] [GEOG…" at bounding box center [776, 456] width 725 height 402
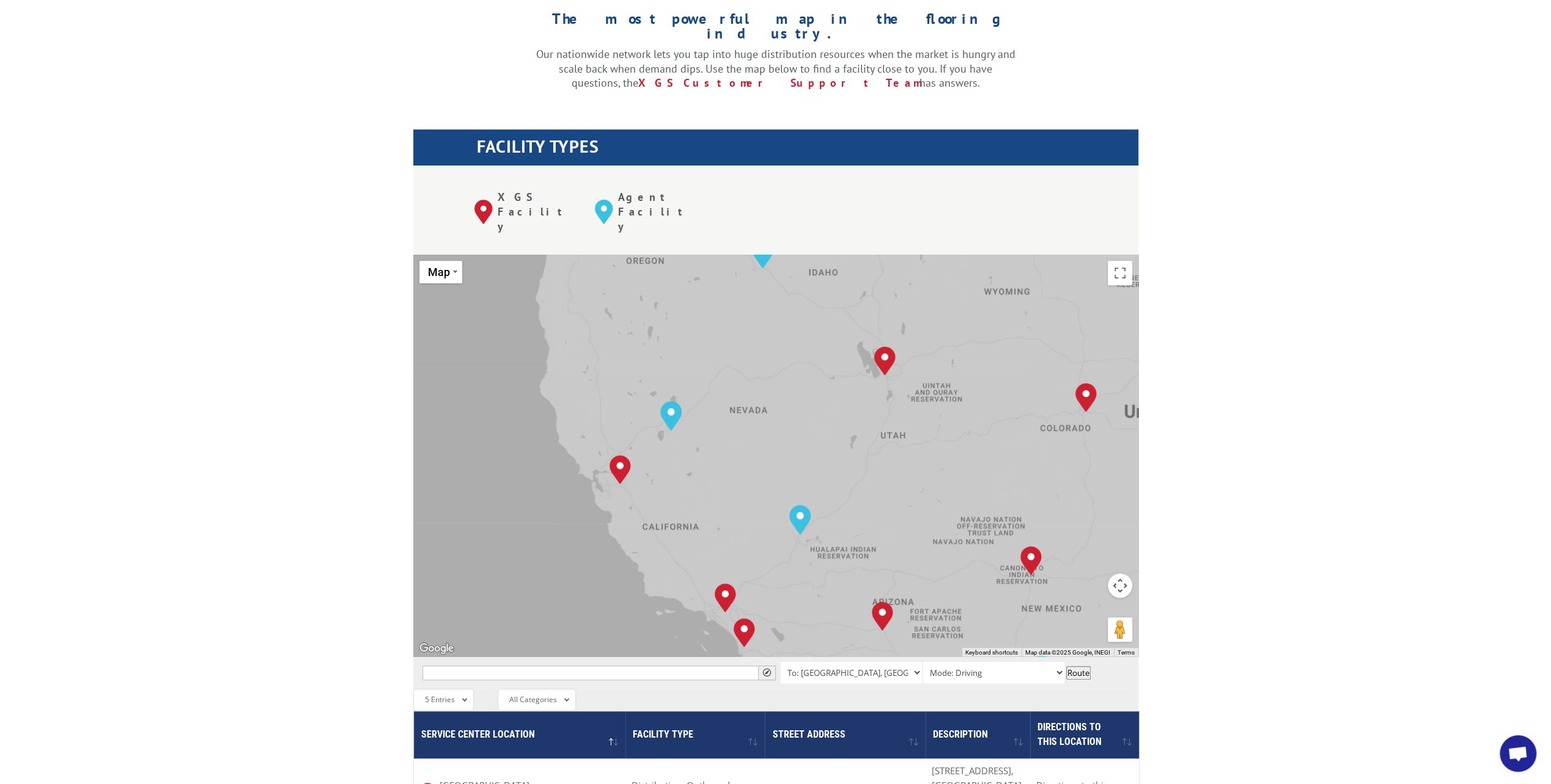
drag, startPoint x: 824, startPoint y: 477, endPoint x: 817, endPoint y: 450, distance: 27.9
click at [817, 450] on div "[GEOGRAPHIC_DATA], [GEOGRAPHIC_DATA] [GEOGRAPHIC_DATA], [GEOGRAPHIC_DATA] [GEOG…" at bounding box center [776, 456] width 725 height 402
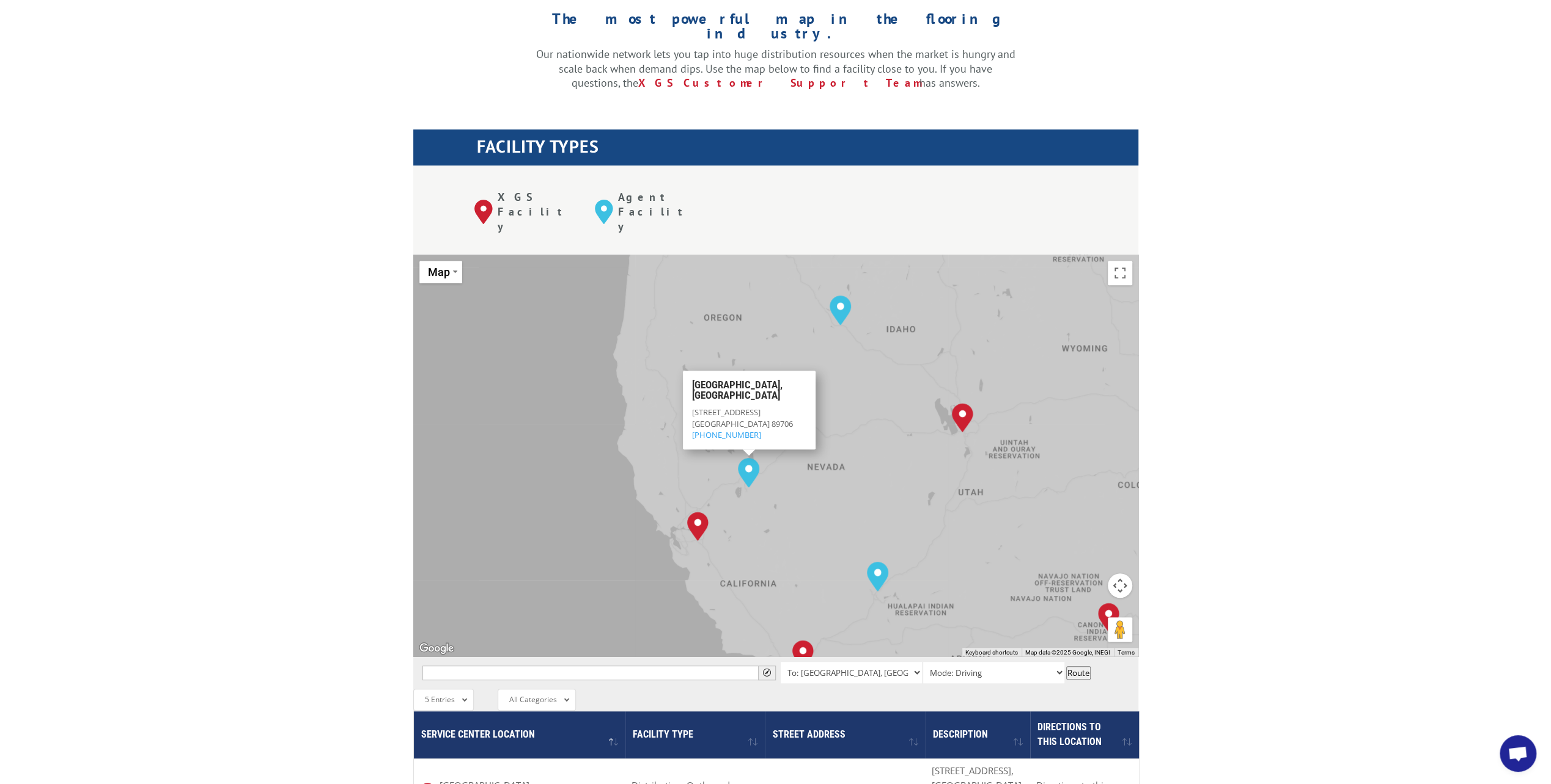
drag, startPoint x: 671, startPoint y: 360, endPoint x: 752, endPoint y: 422, distance: 102.0
click at [752, 458] on img "Reno, NV" at bounding box center [748, 473] width 21 height 30
